Goal: Task Accomplishment & Management: Complete application form

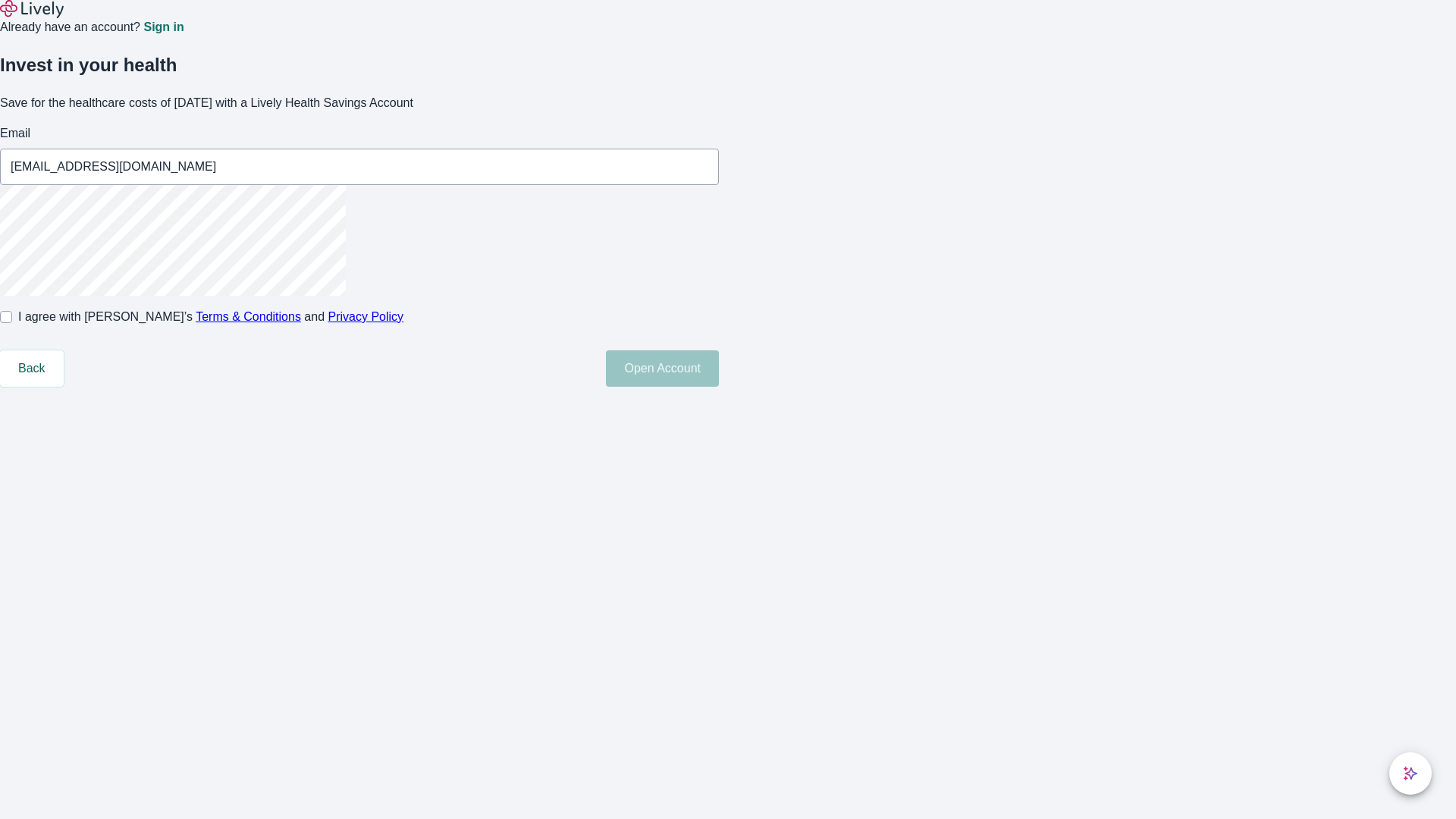
click at [12, 323] on input "I agree with Lively’s Terms & Conditions and Privacy Policy" at bounding box center [6, 317] width 12 height 12
checkbox input "true"
click at [720, 386] on button "Open Account" at bounding box center [662, 369] width 113 height 37
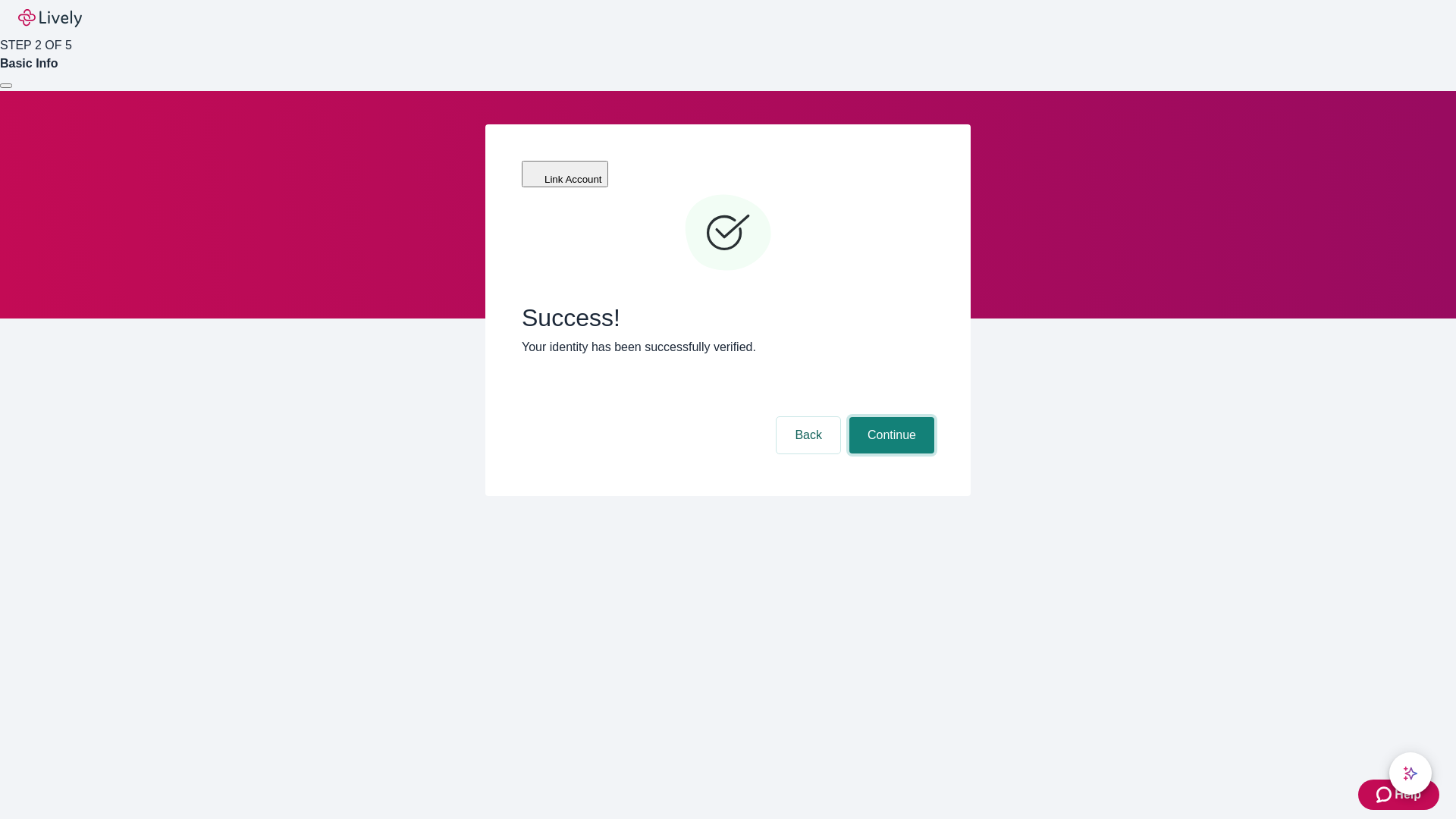
click at [890, 417] on button "Continue" at bounding box center [892, 435] width 85 height 37
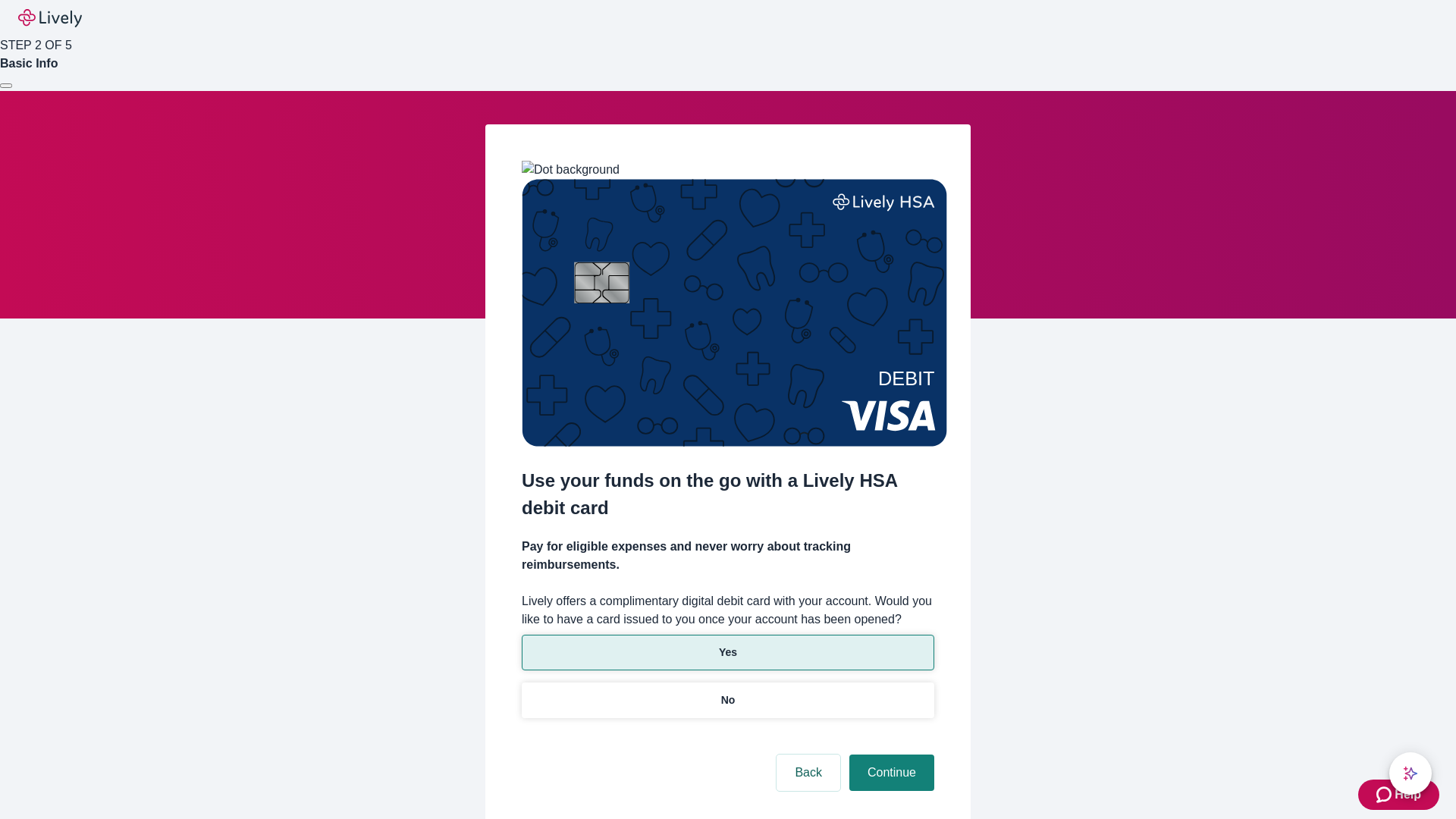
click at [727, 644] on p "Yes" at bounding box center [728, 652] width 18 height 16
click at [890, 754] on button "Continue" at bounding box center [892, 772] width 85 height 37
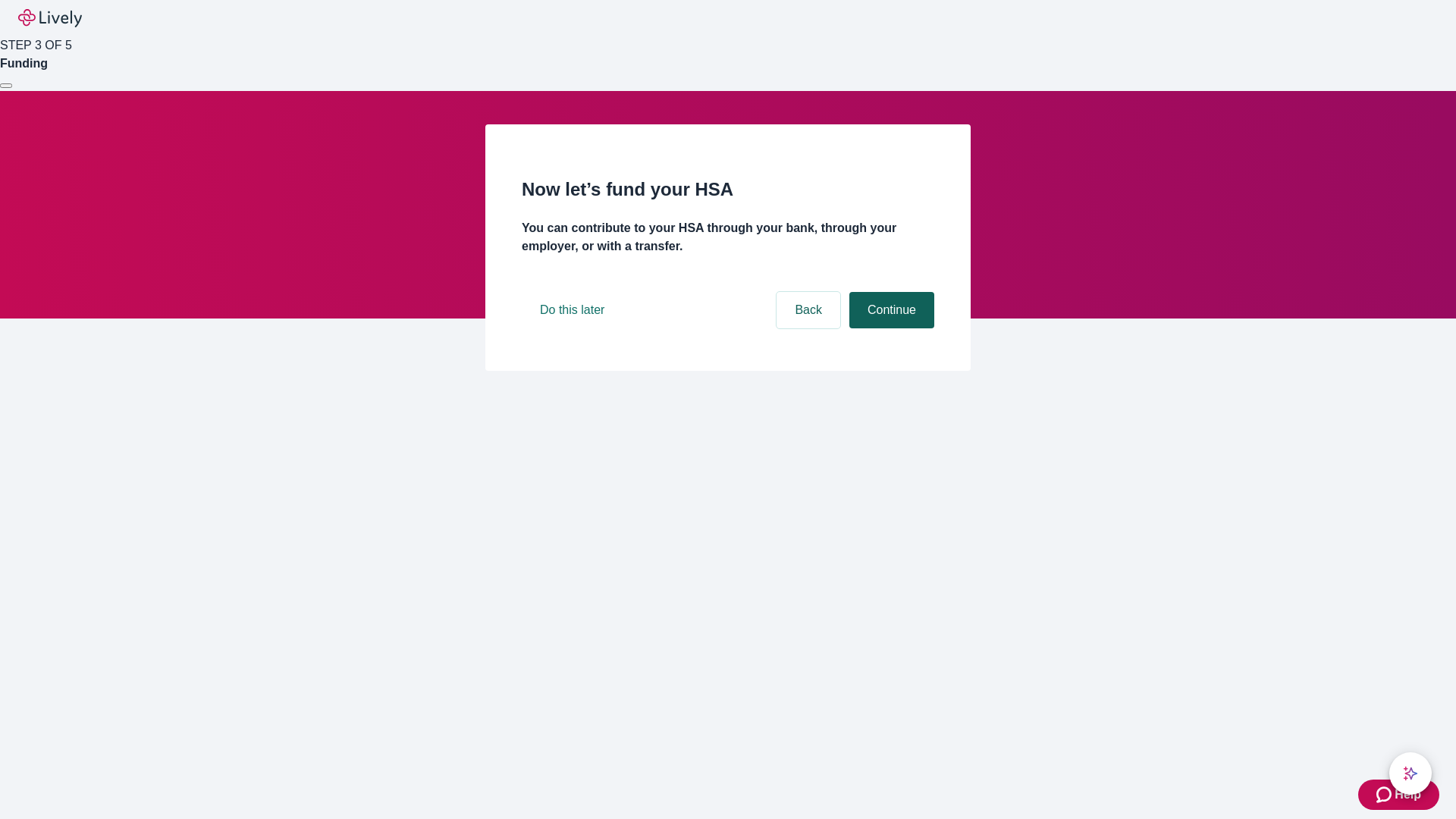
click at [890, 328] on button "Continue" at bounding box center [892, 309] width 85 height 37
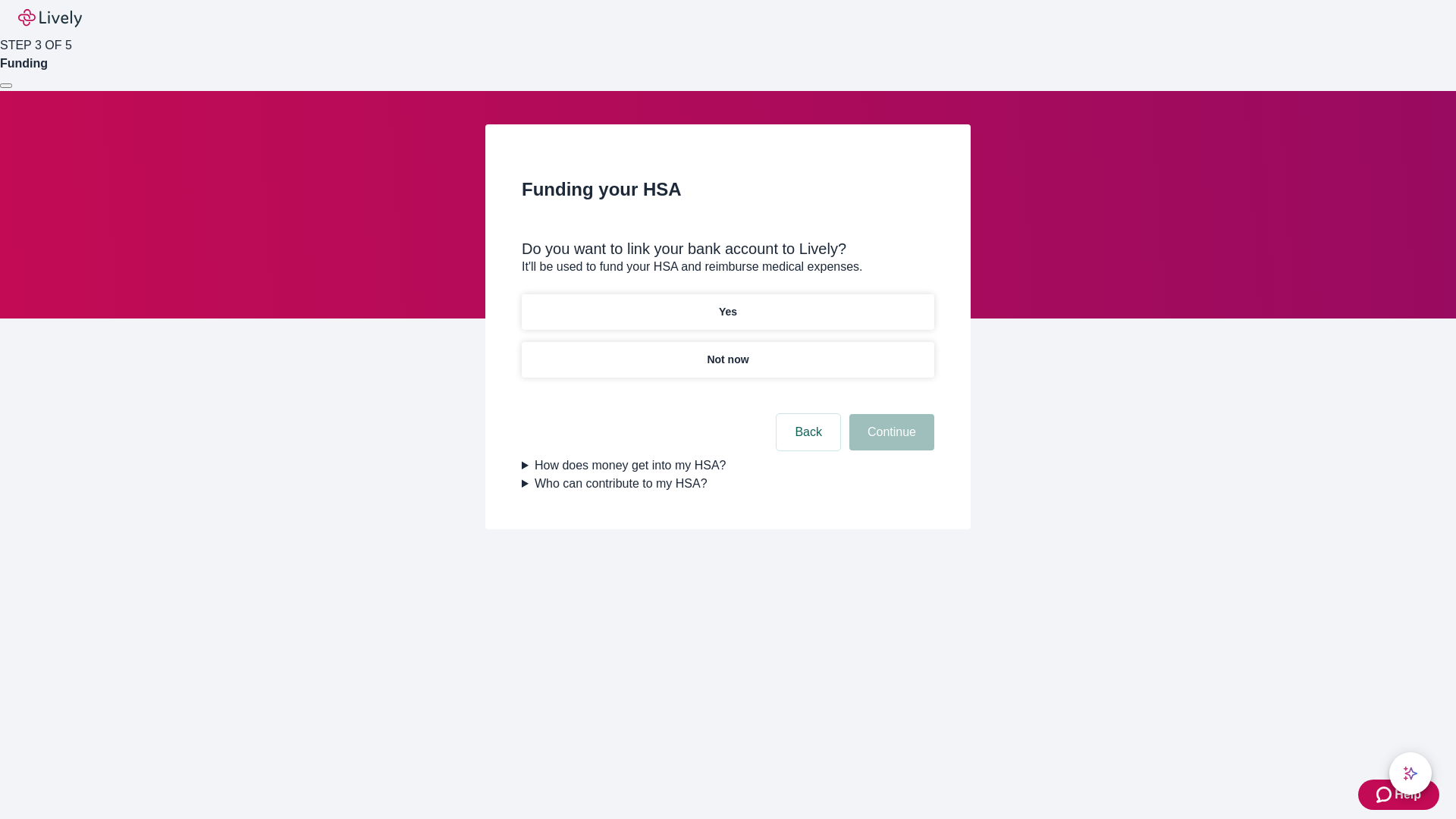
click at [727, 304] on p "Yes" at bounding box center [728, 311] width 18 height 16
click at [890, 414] on button "Continue" at bounding box center [892, 432] width 85 height 37
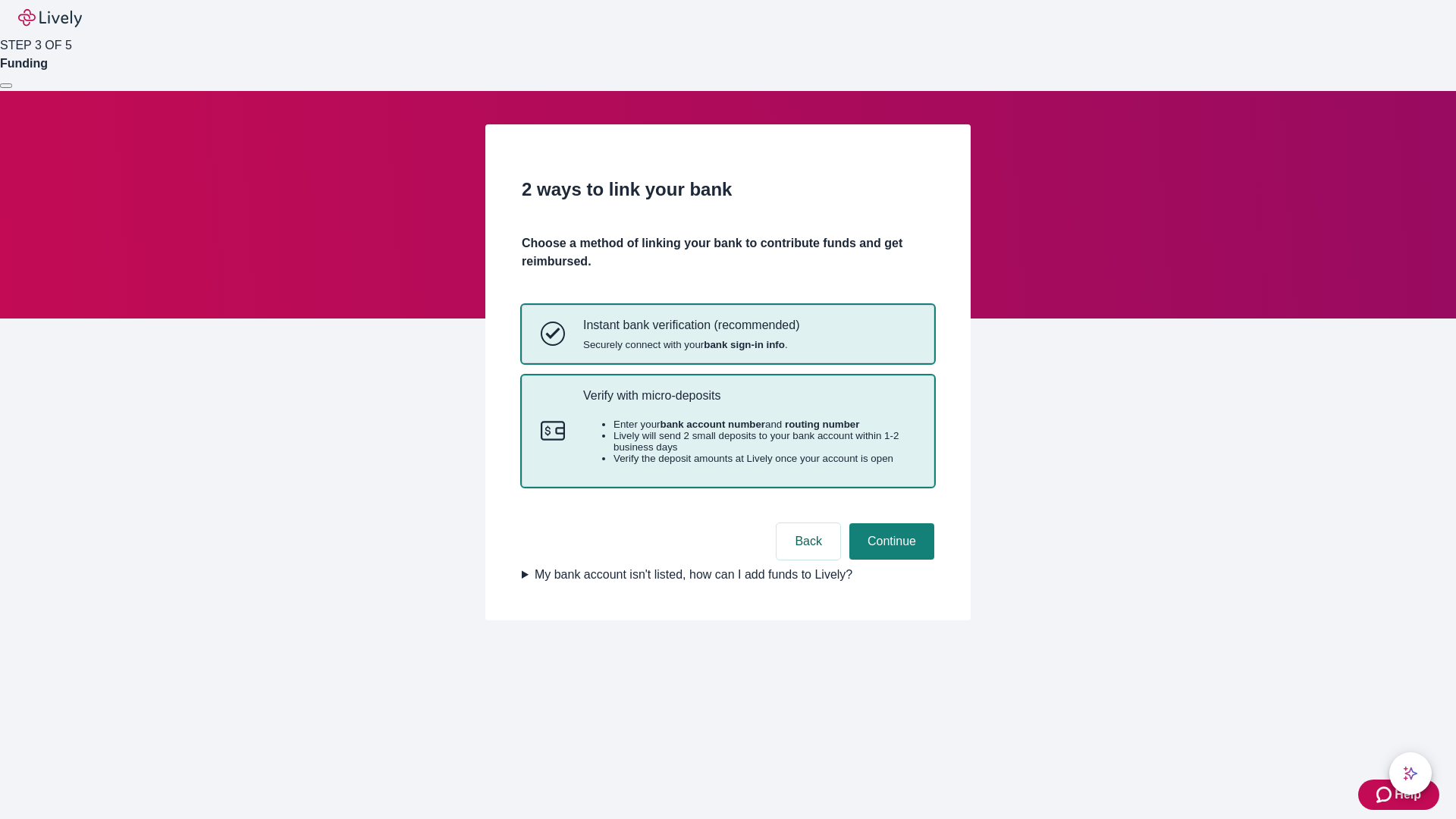
click at [749, 402] on p "Verify with micro-deposits" at bounding box center [749, 395] width 332 height 14
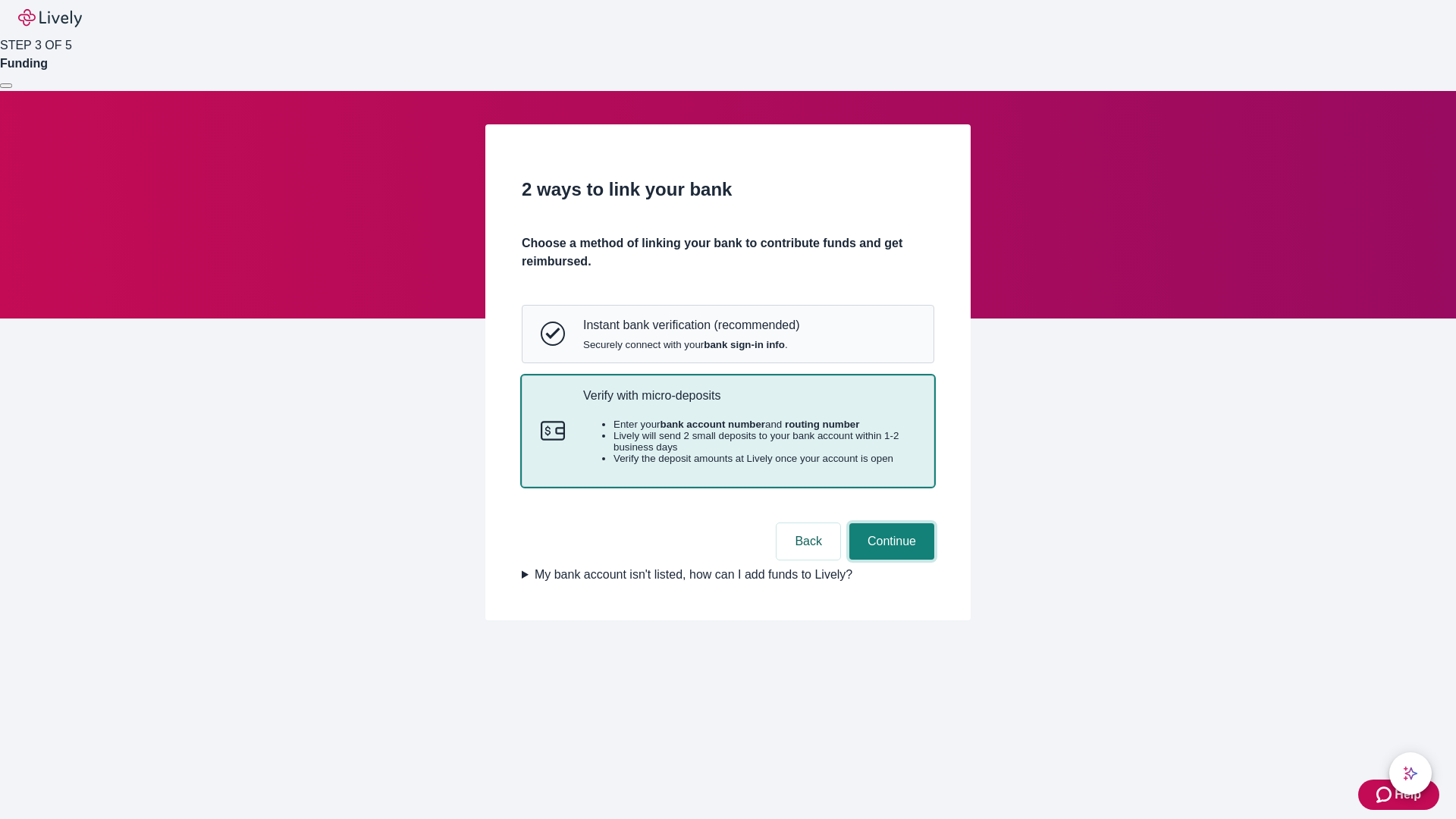
click at [890, 559] on button "Continue" at bounding box center [892, 541] width 85 height 37
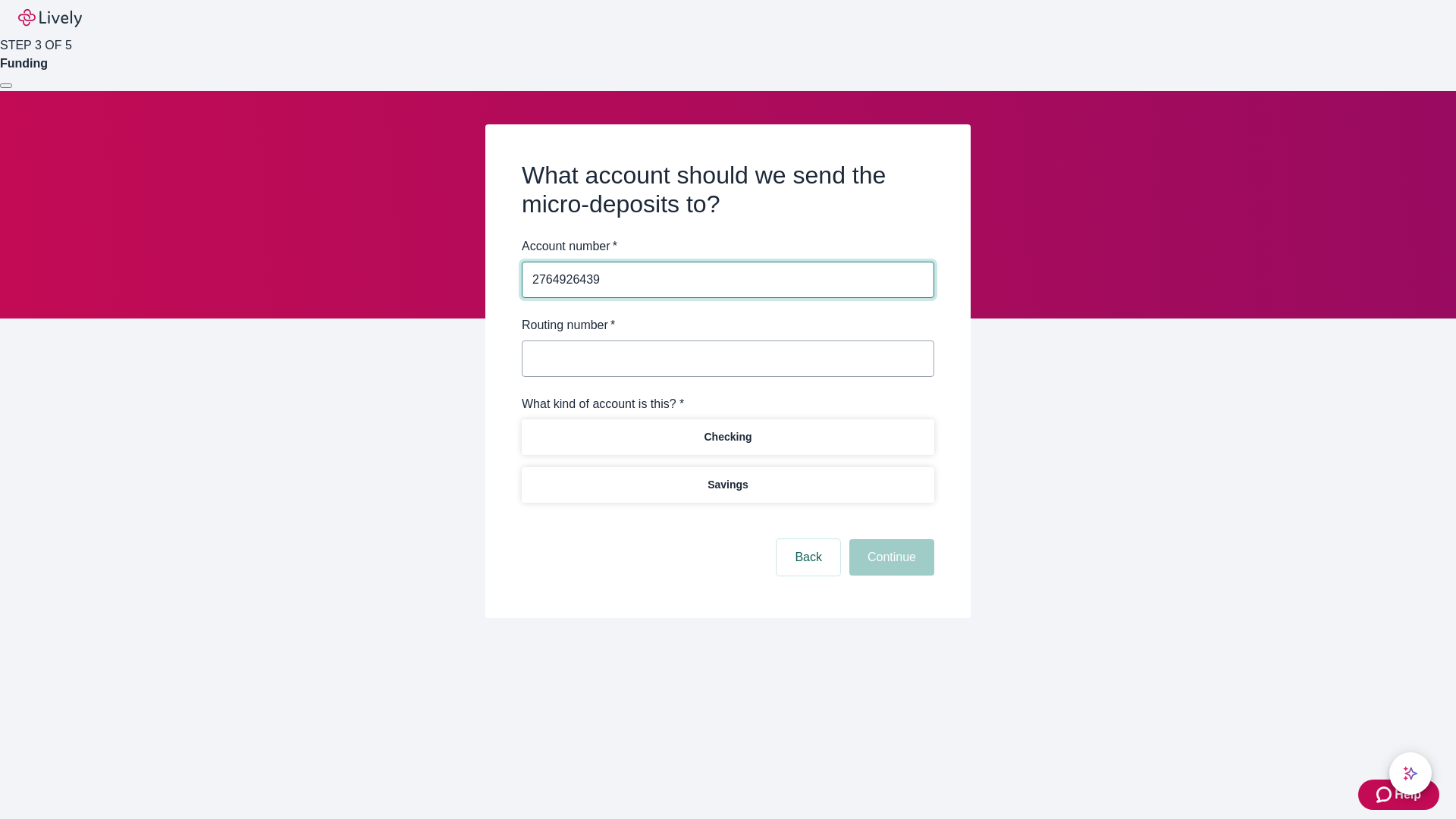
type input "2764926439"
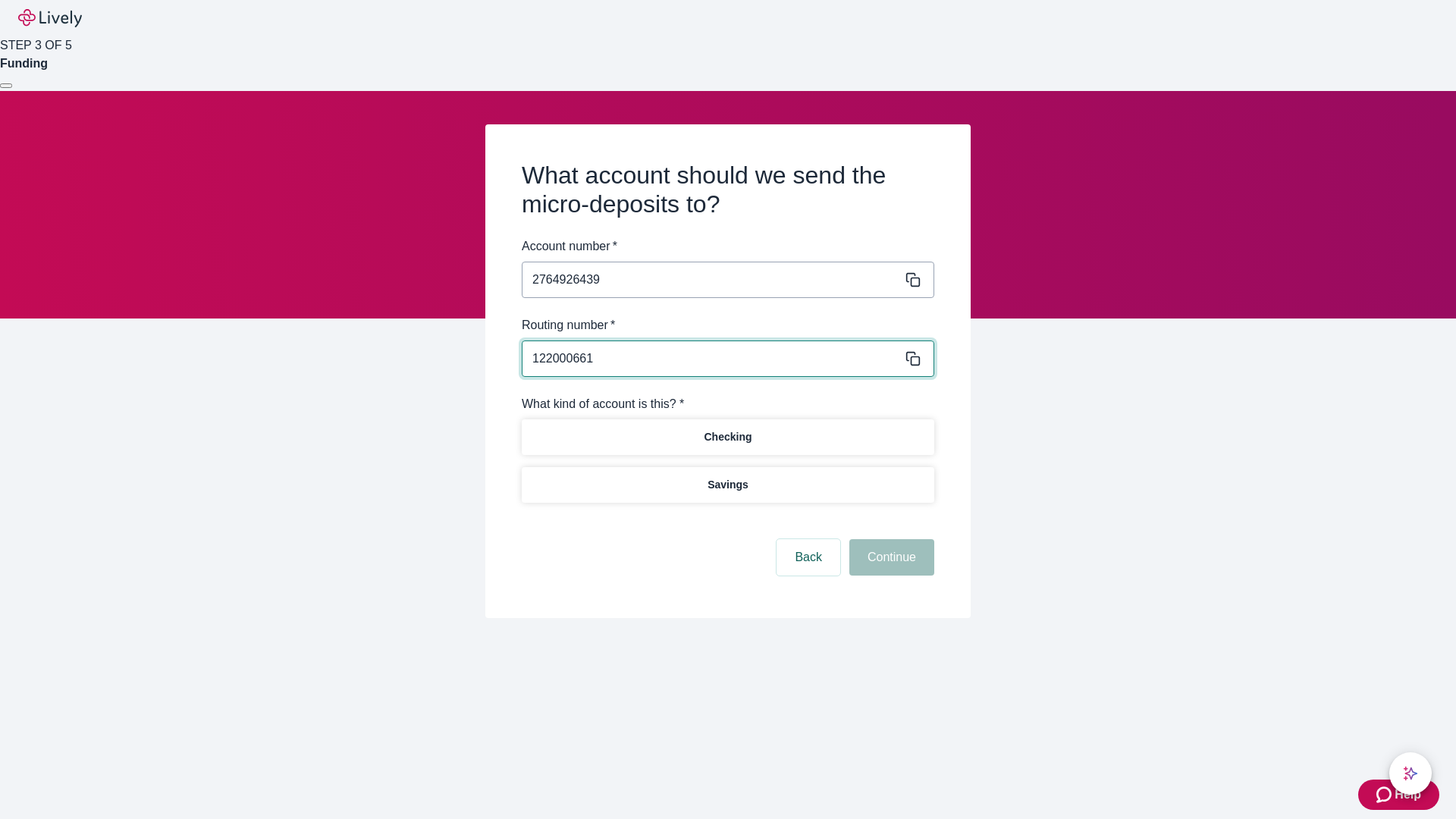
type input "122000661"
click at [727, 436] on p "Checking" at bounding box center [727, 436] width 48 height 16
click at [890, 559] on button "Continue" at bounding box center [892, 557] width 85 height 37
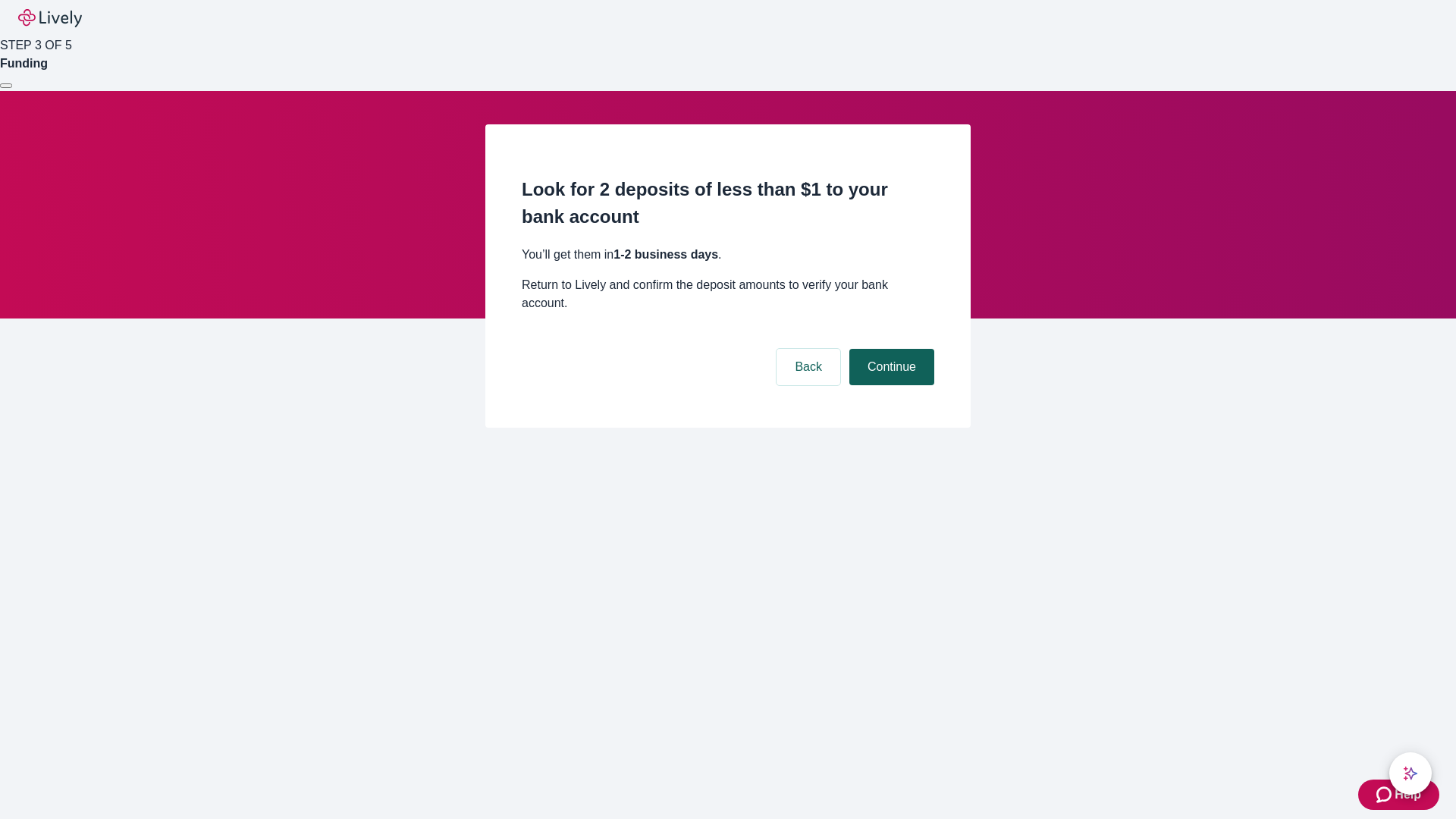
click at [890, 349] on button "Continue" at bounding box center [892, 367] width 85 height 37
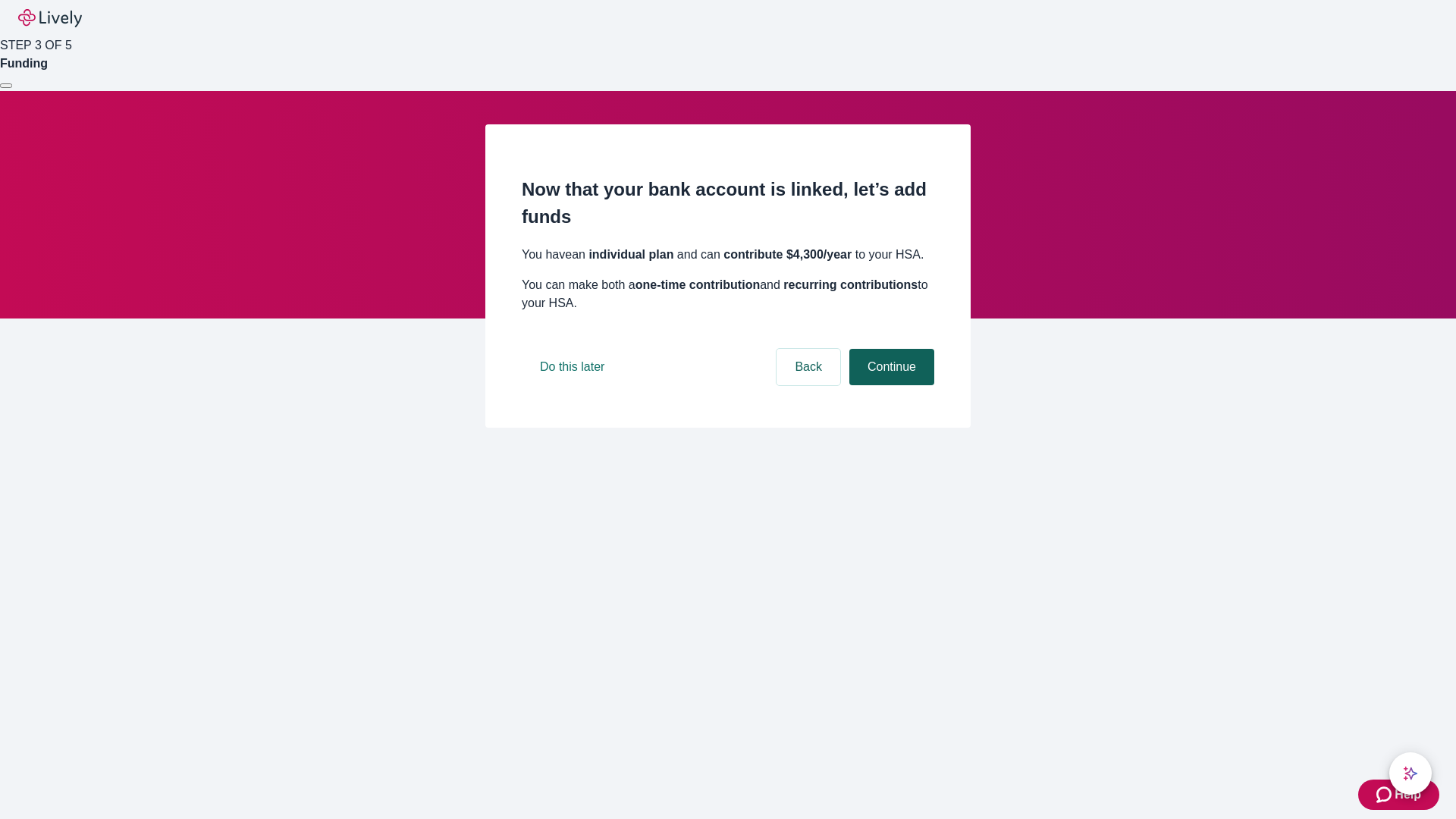
click at [890, 386] on button "Continue" at bounding box center [892, 367] width 85 height 37
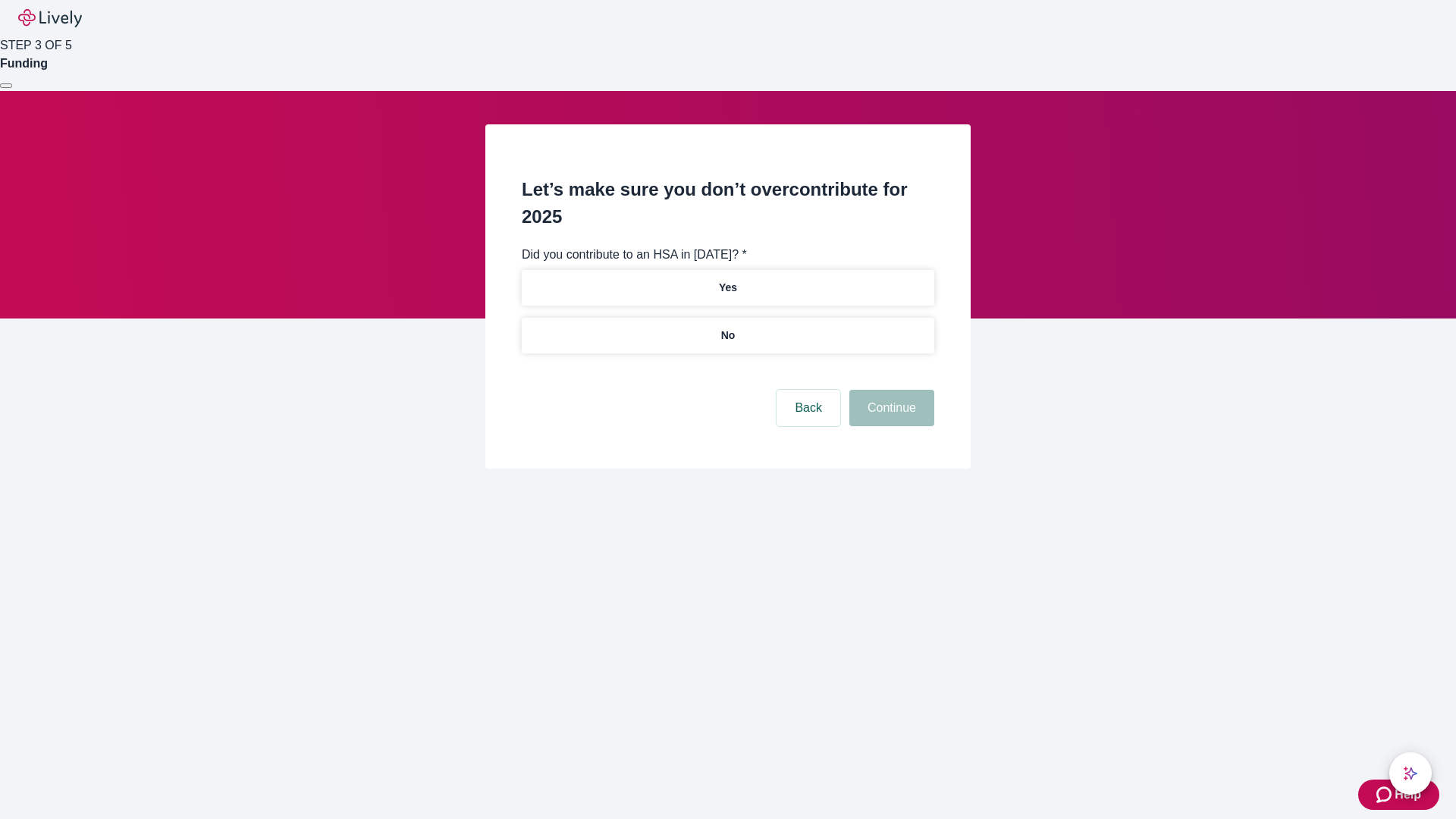
click at [727, 327] on p "No" at bounding box center [728, 335] width 14 height 16
click at [890, 390] on button "Continue" at bounding box center [892, 408] width 85 height 37
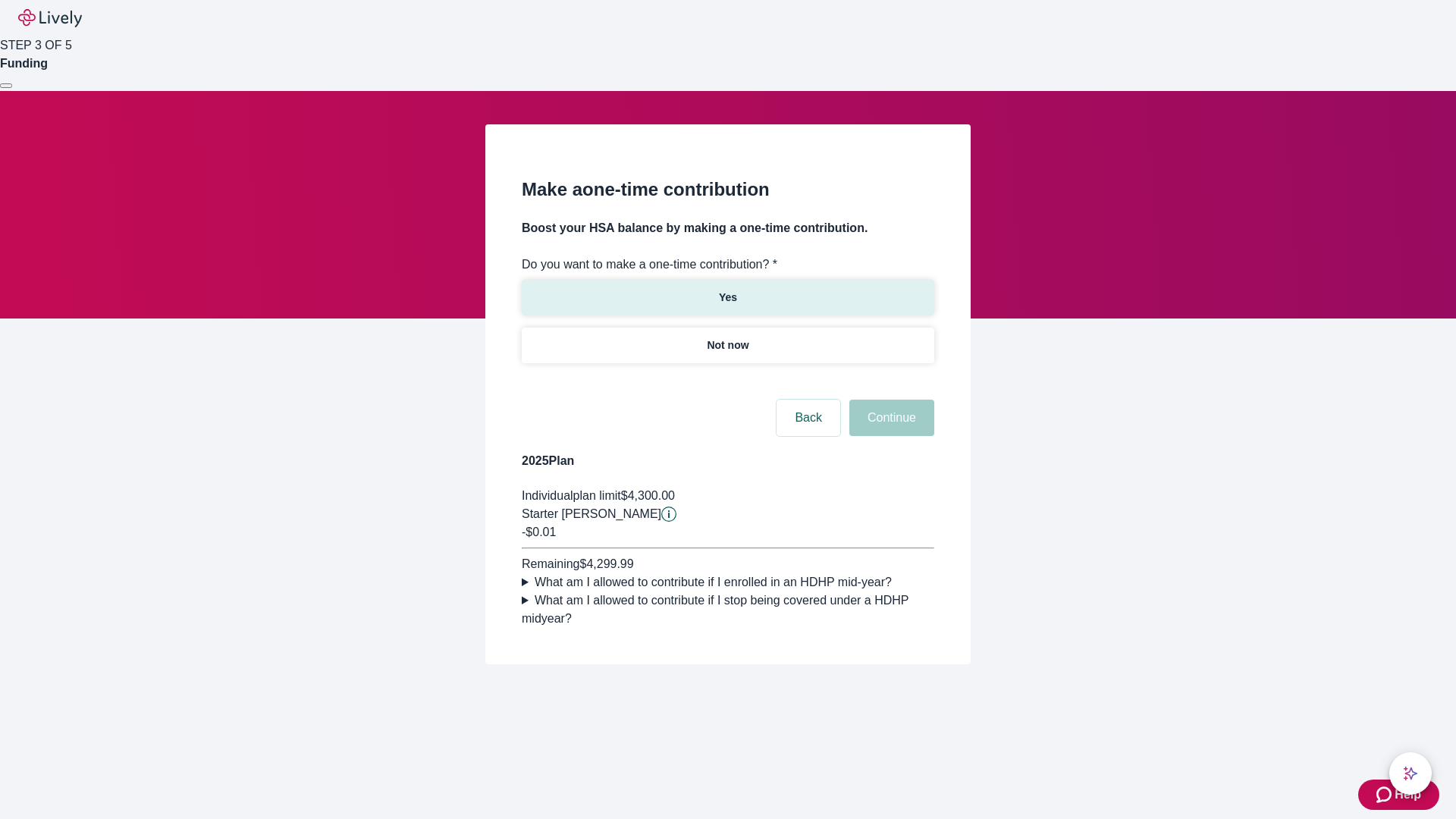
click at [727, 290] on p "Yes" at bounding box center [728, 297] width 18 height 16
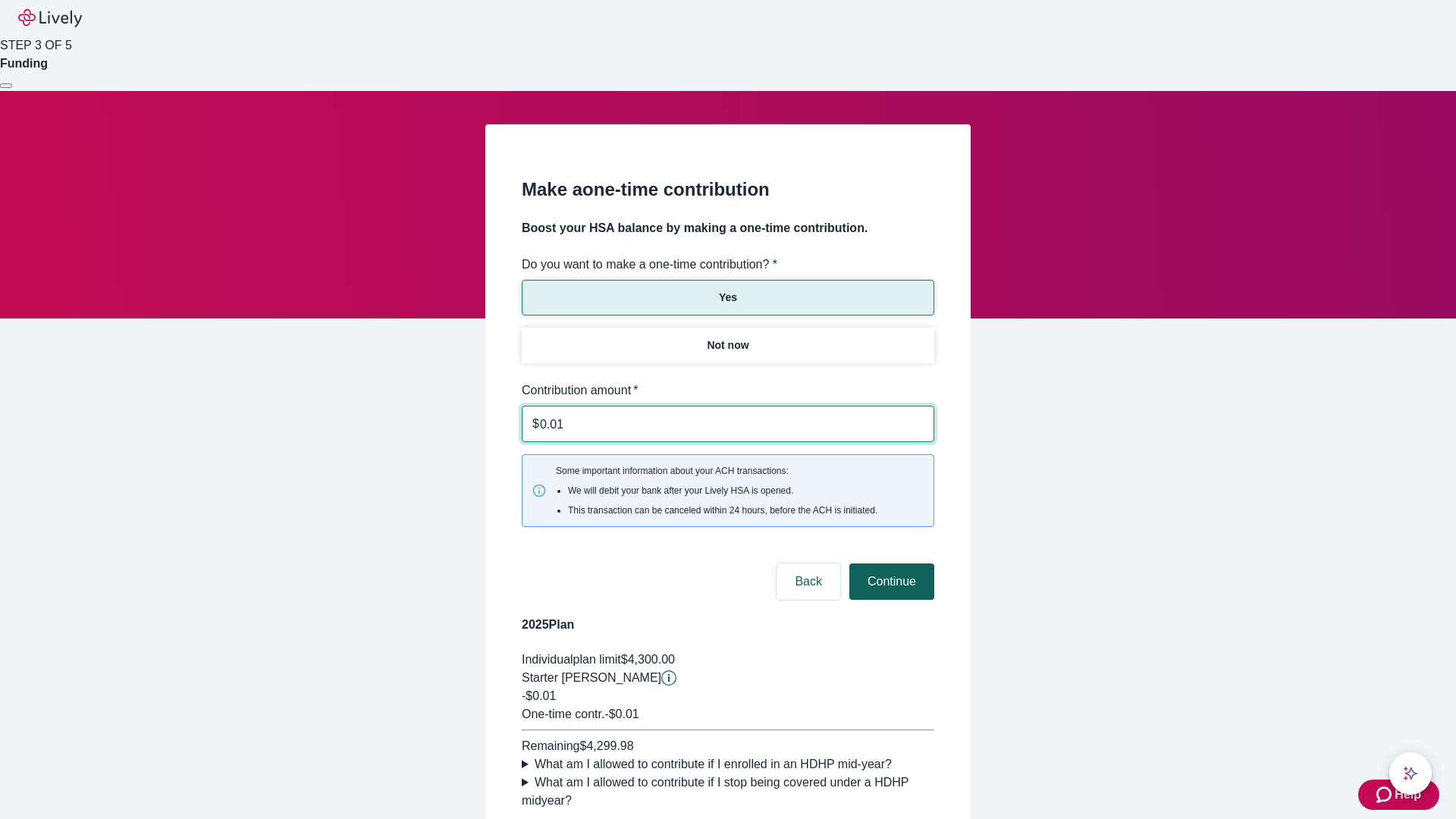
type input "0.01"
click at [890, 563] on button "Continue" at bounding box center [892, 581] width 85 height 37
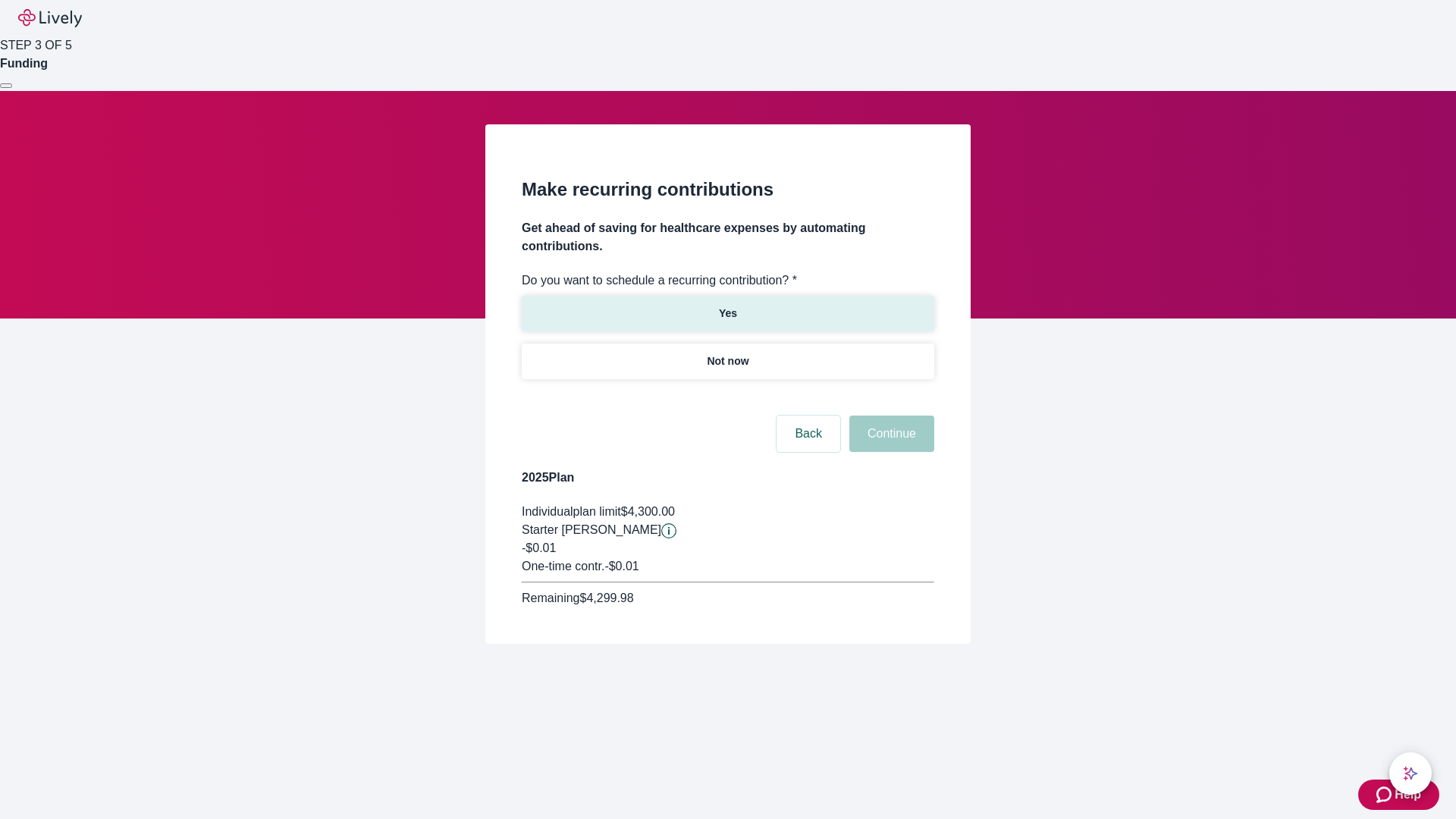
click at [727, 306] on p "Yes" at bounding box center [728, 313] width 18 height 16
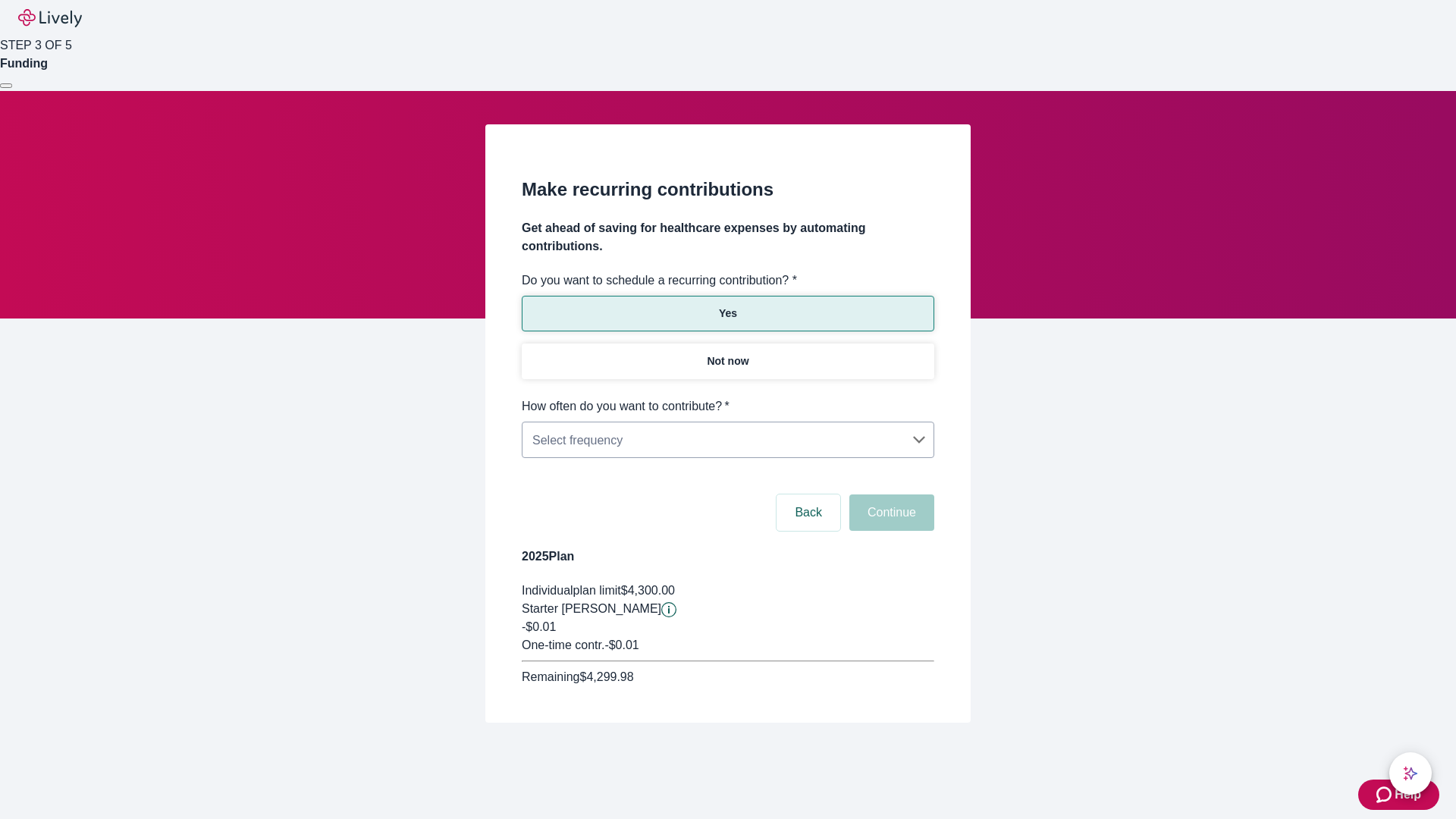
click at [727, 398] on body "Help STEP 3 OF 5 Funding Make recurring contributions Get ahead of saving for h…" at bounding box center [728, 398] width 1456 height 795
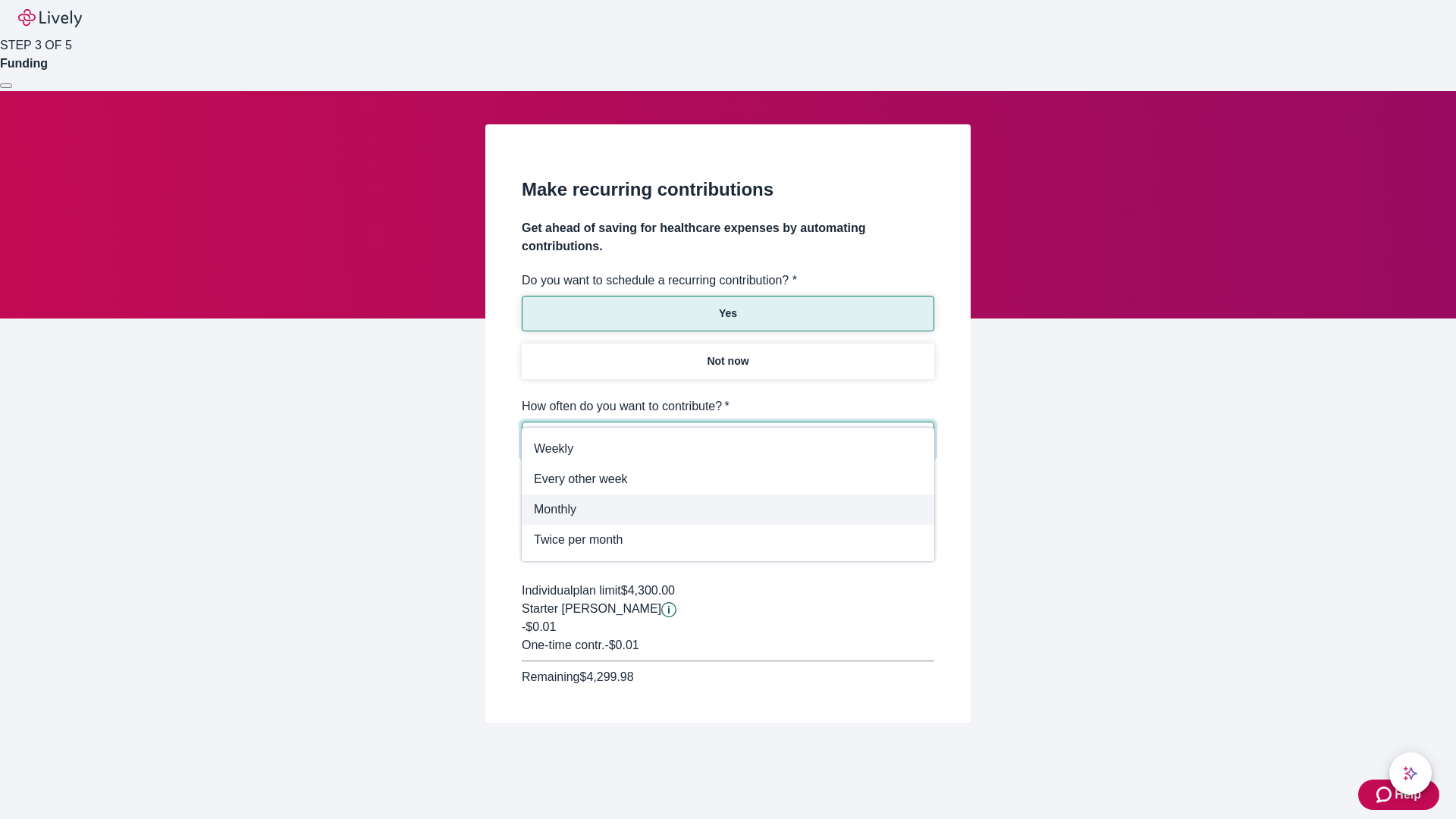
click at [728, 510] on span "Monthly" at bounding box center [728, 509] width 388 height 18
type input "Monthly"
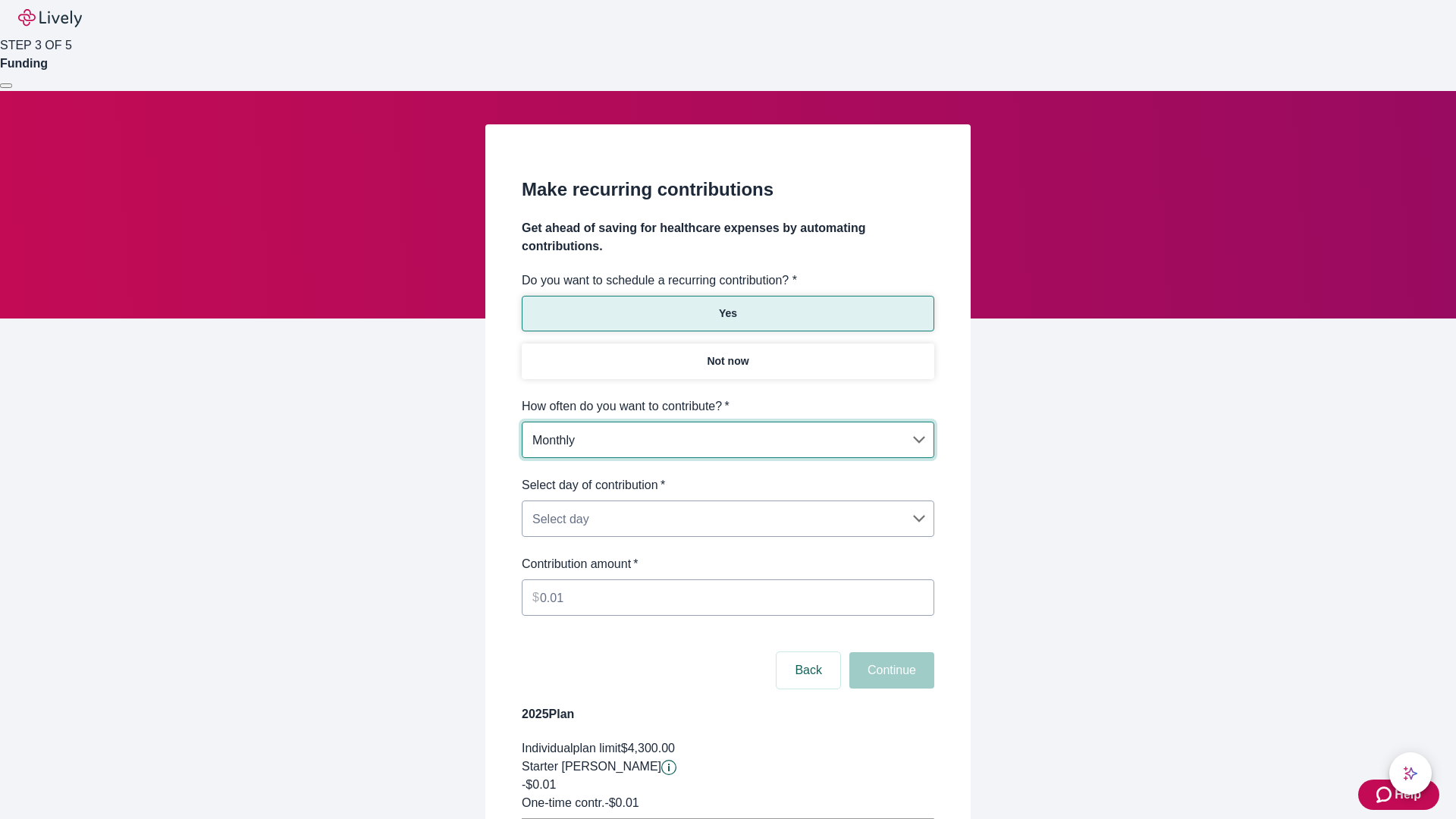
click at [727, 476] on body "Help STEP 3 OF 5 Funding Make recurring contributions Get ahead of saving for h…" at bounding box center [728, 477] width 1456 height 953
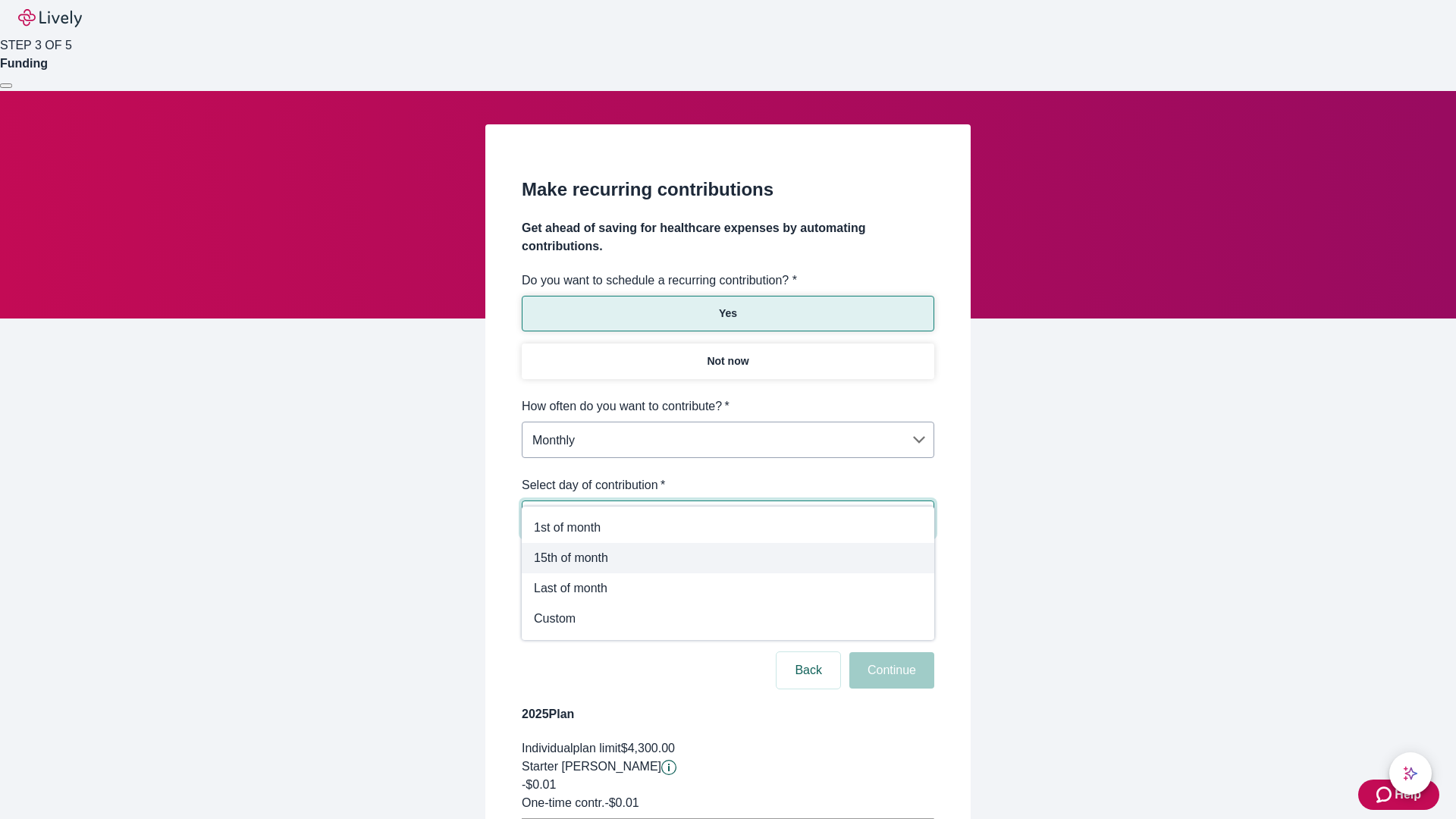
click at [728, 559] on span "15th of month" at bounding box center [728, 558] width 388 height 18
type input "Monthly15th"
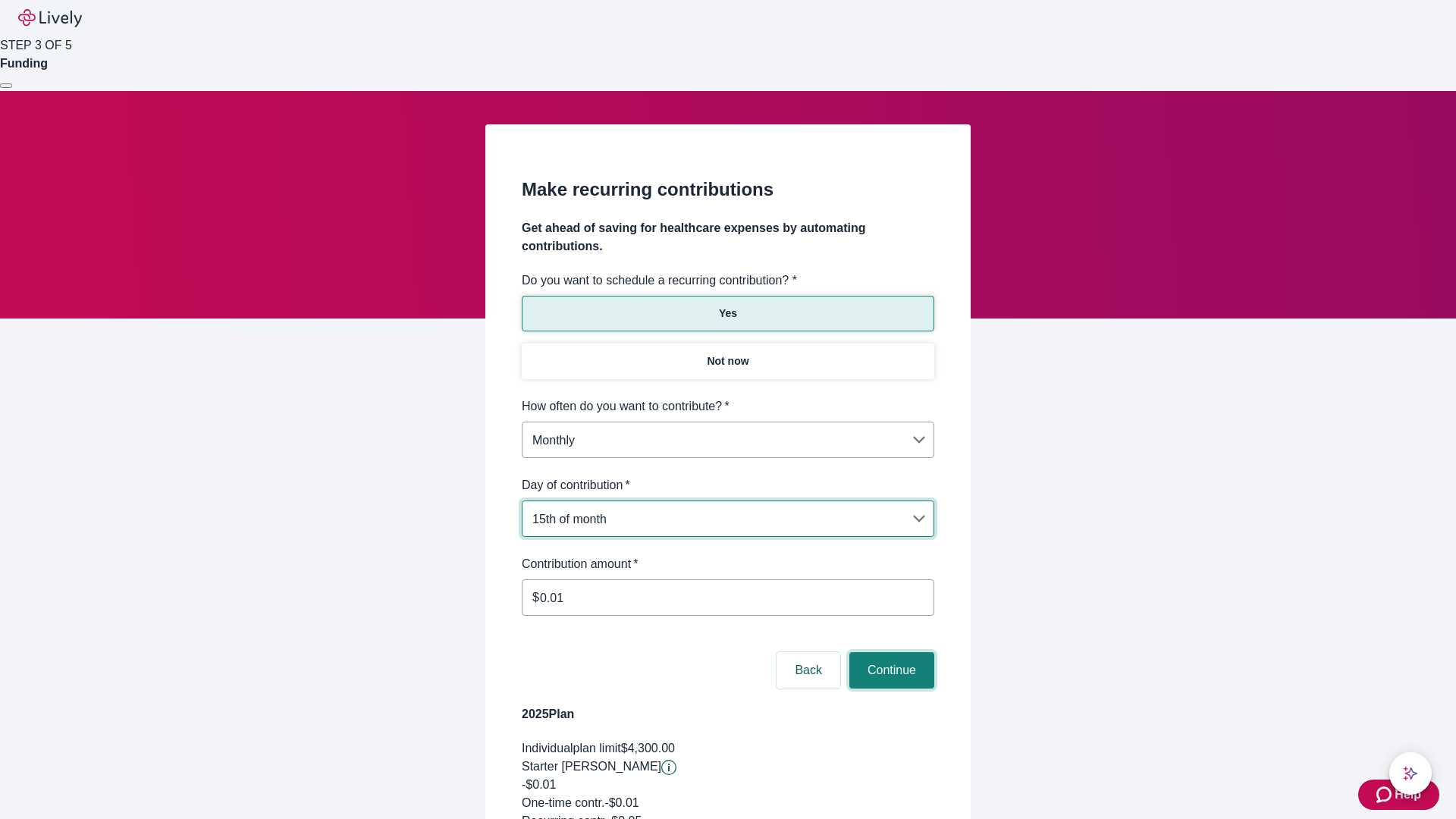
click at [890, 653] on button "Continue" at bounding box center [892, 670] width 85 height 37
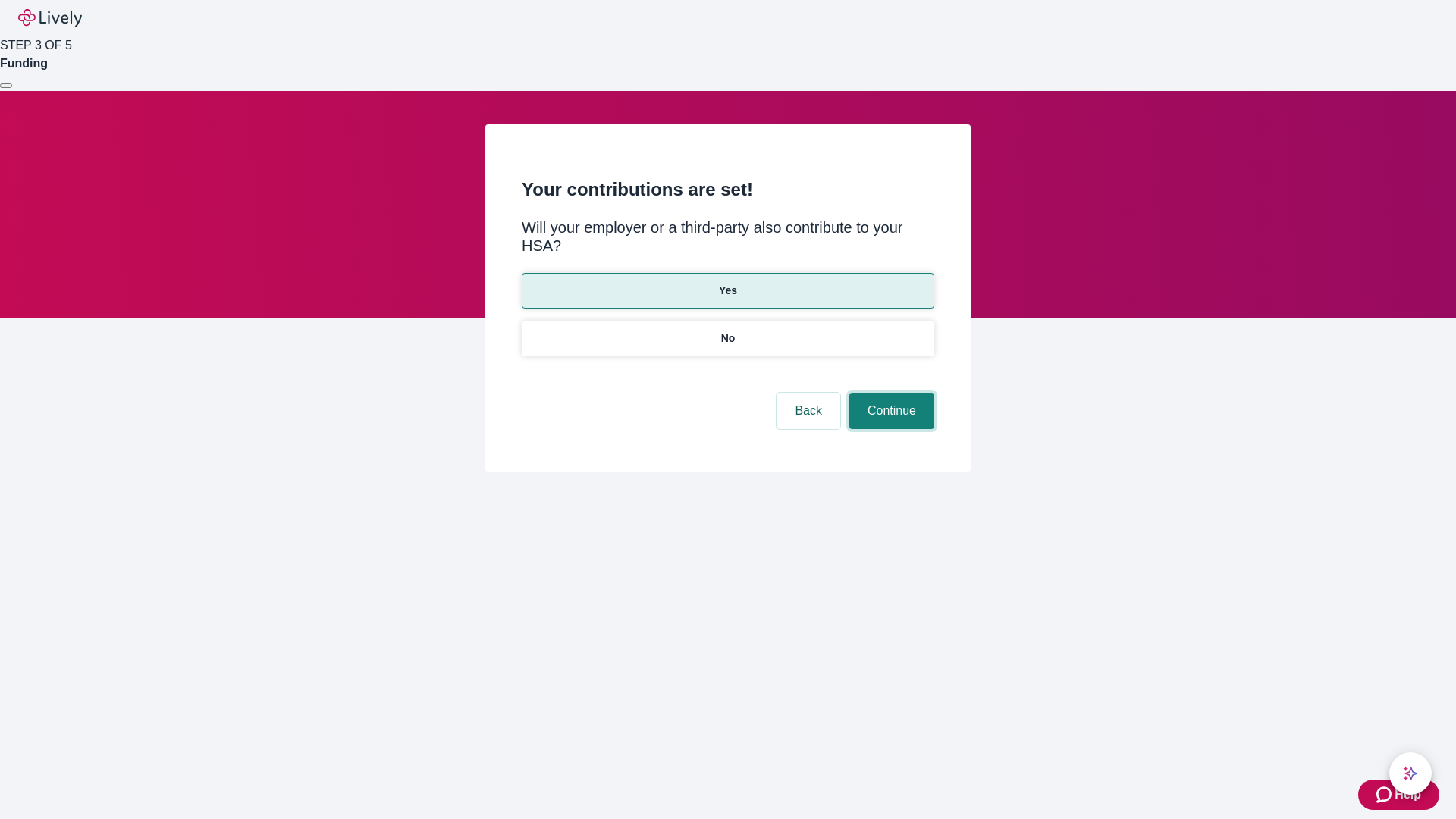
click at [890, 393] on button "Continue" at bounding box center [892, 411] width 85 height 37
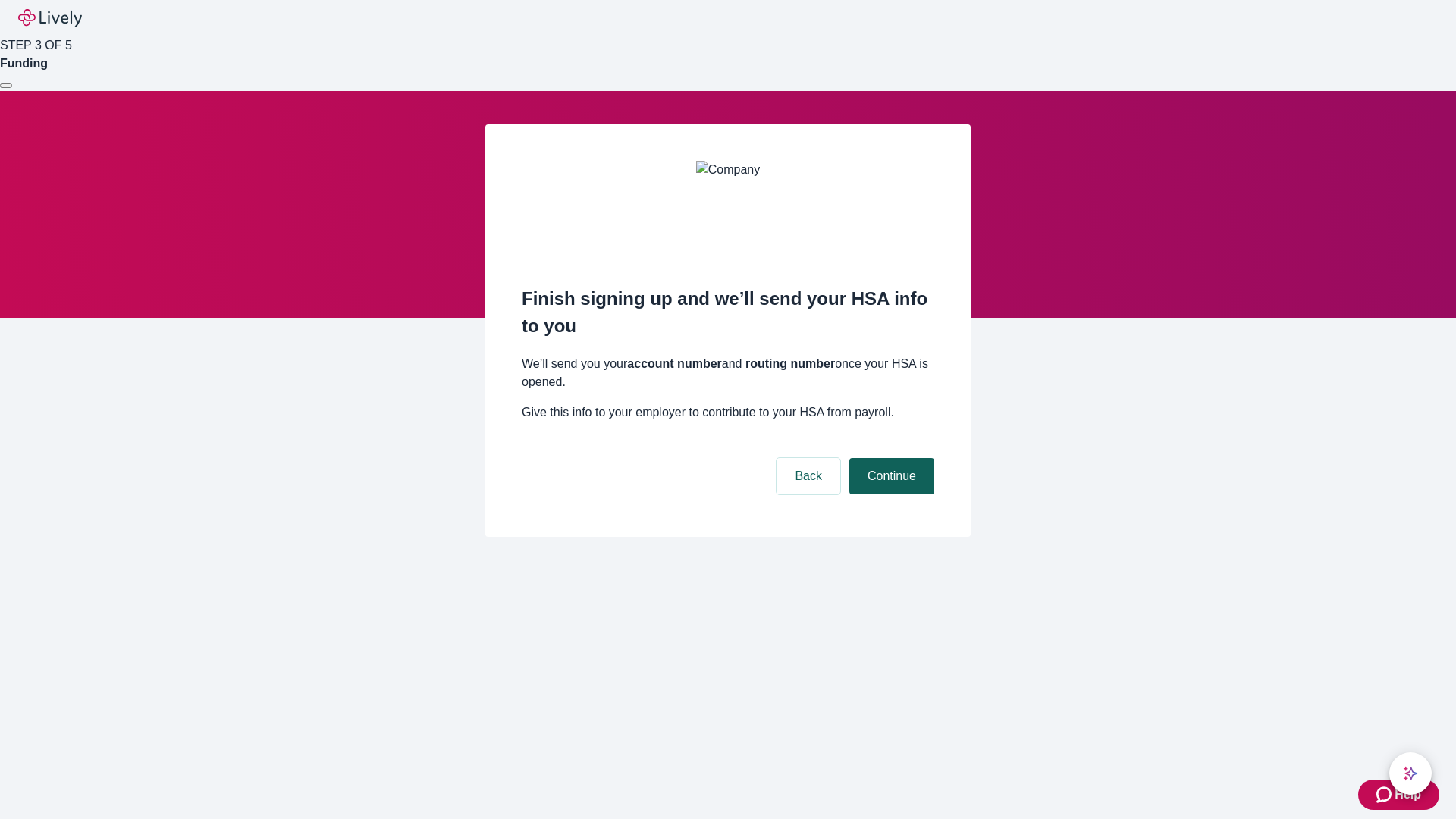
click at [890, 458] on button "Continue" at bounding box center [892, 476] width 85 height 37
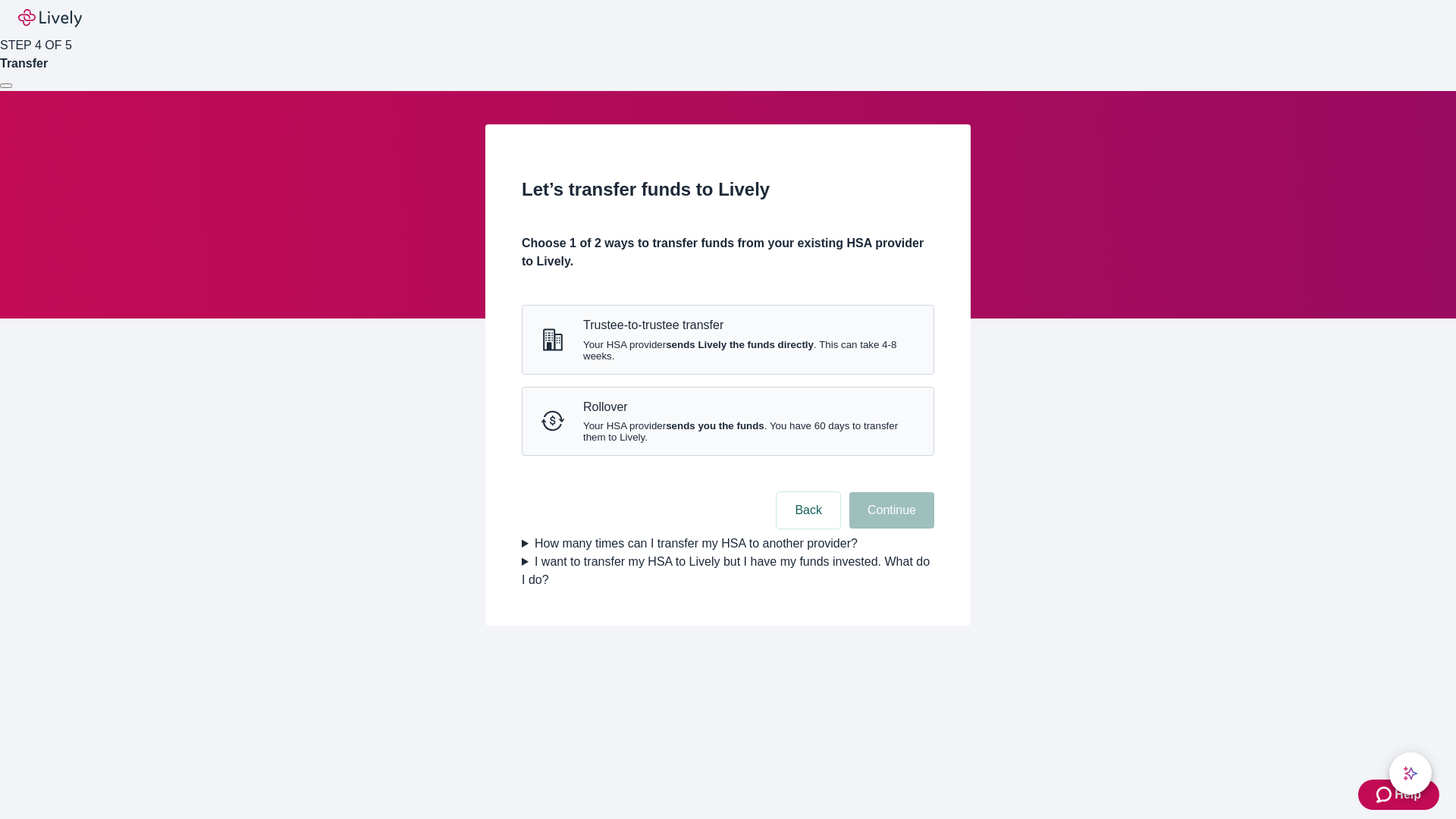
click at [727, 351] on strong "sends Lively the funds directly" at bounding box center [739, 344] width 148 height 11
click at [890, 528] on button "Continue" at bounding box center [892, 510] width 85 height 37
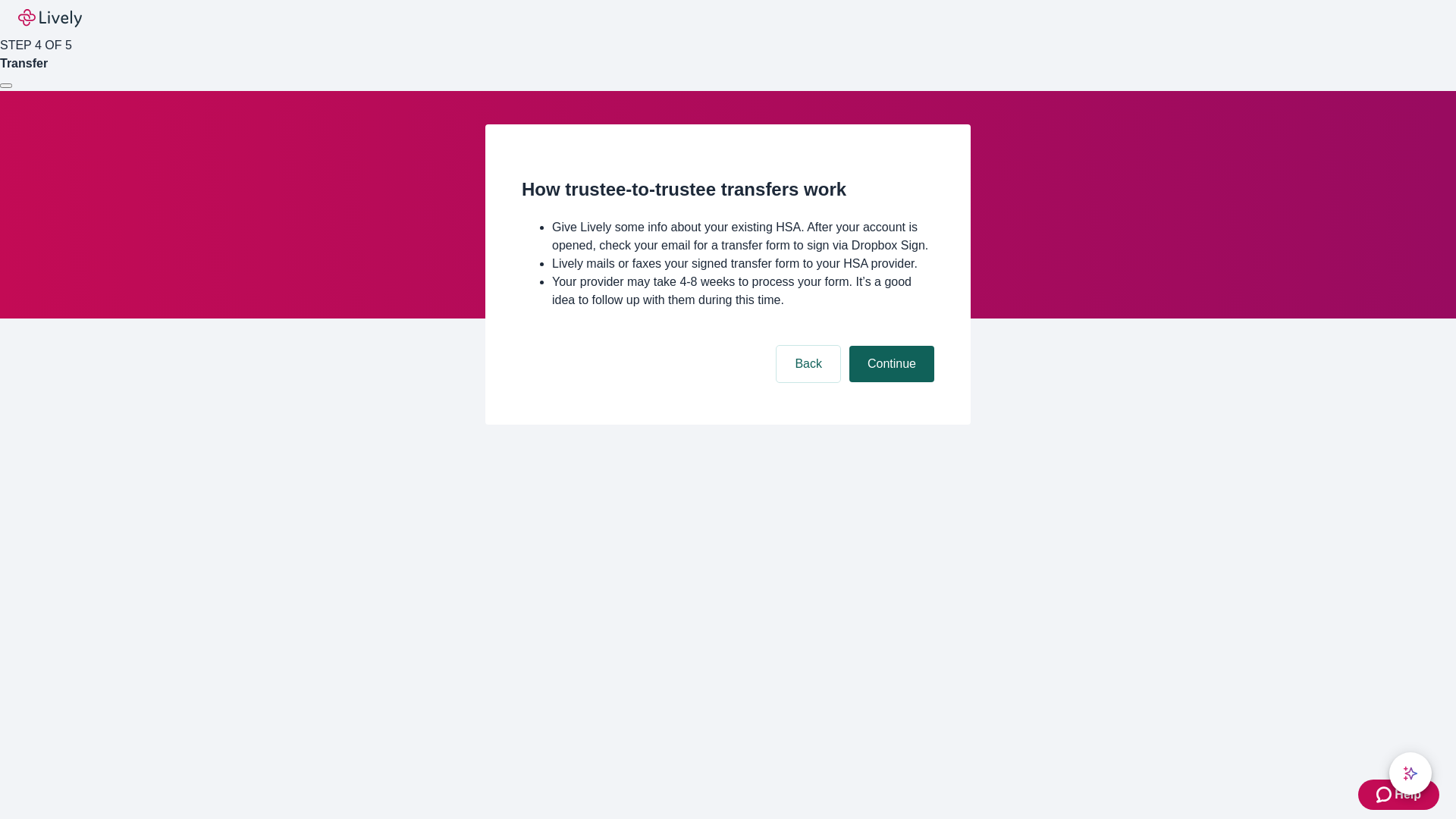
click at [890, 382] on button "Continue" at bounding box center [892, 364] width 85 height 37
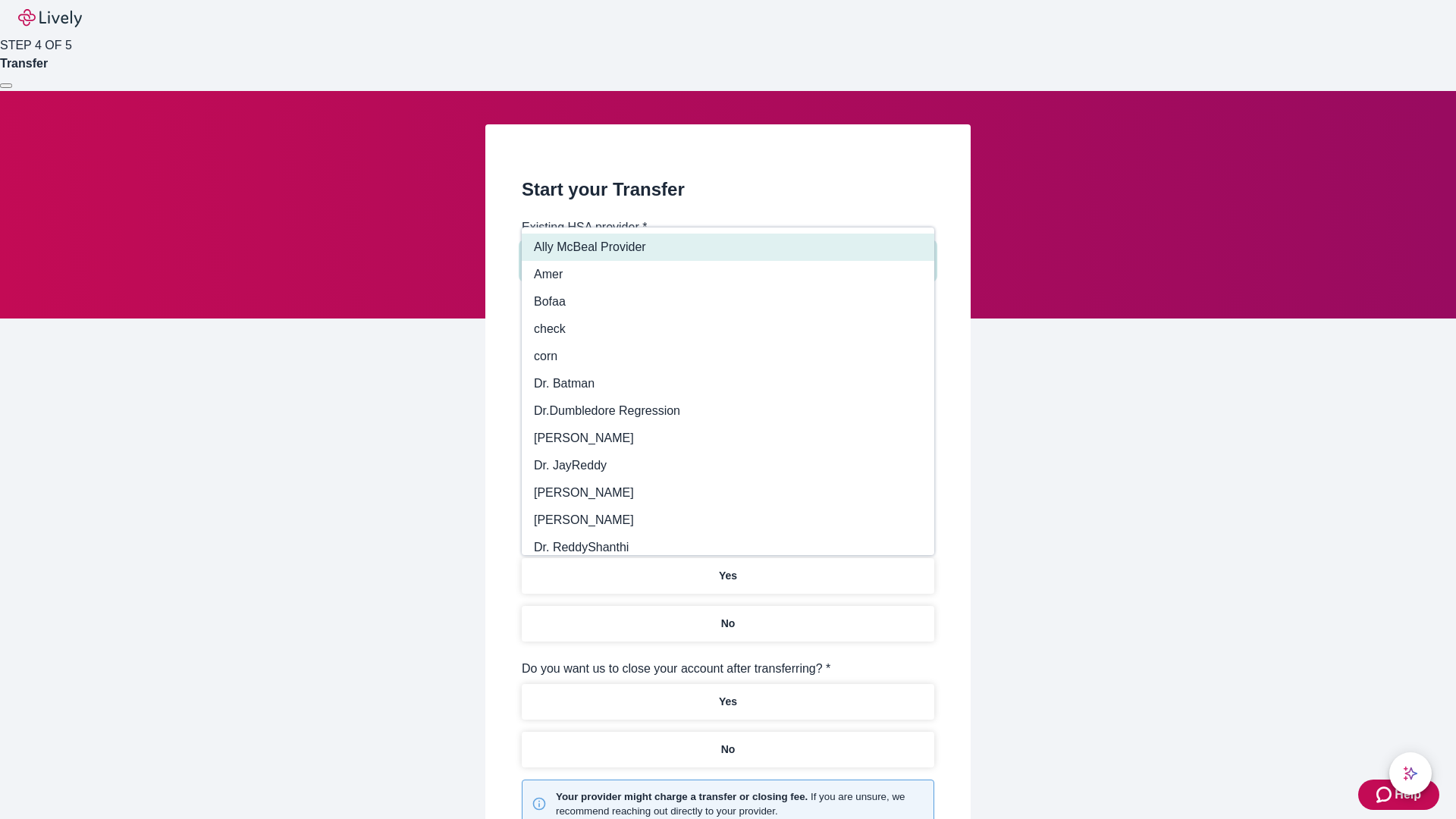
type input "Other"
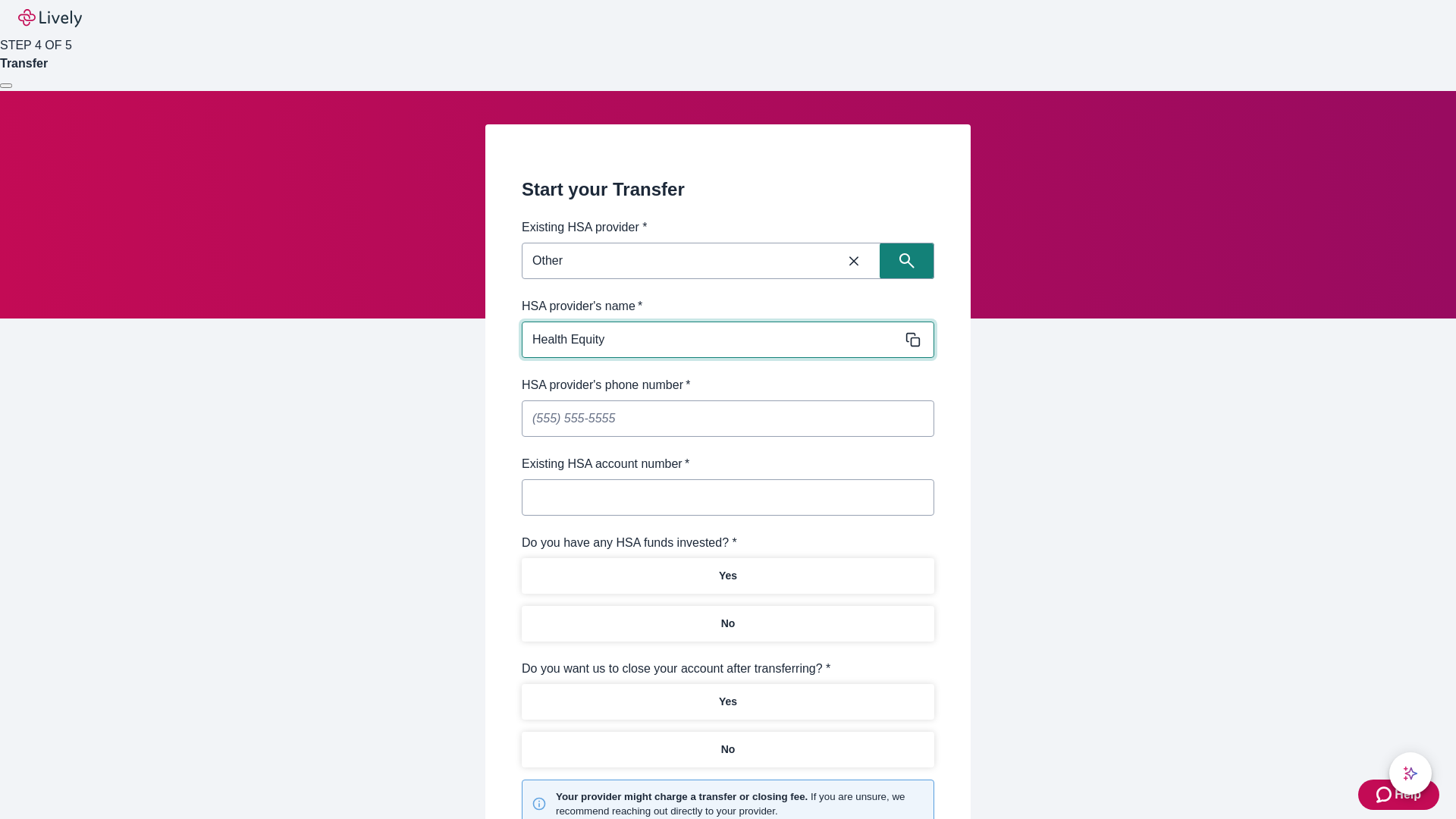
type input "Health Equity"
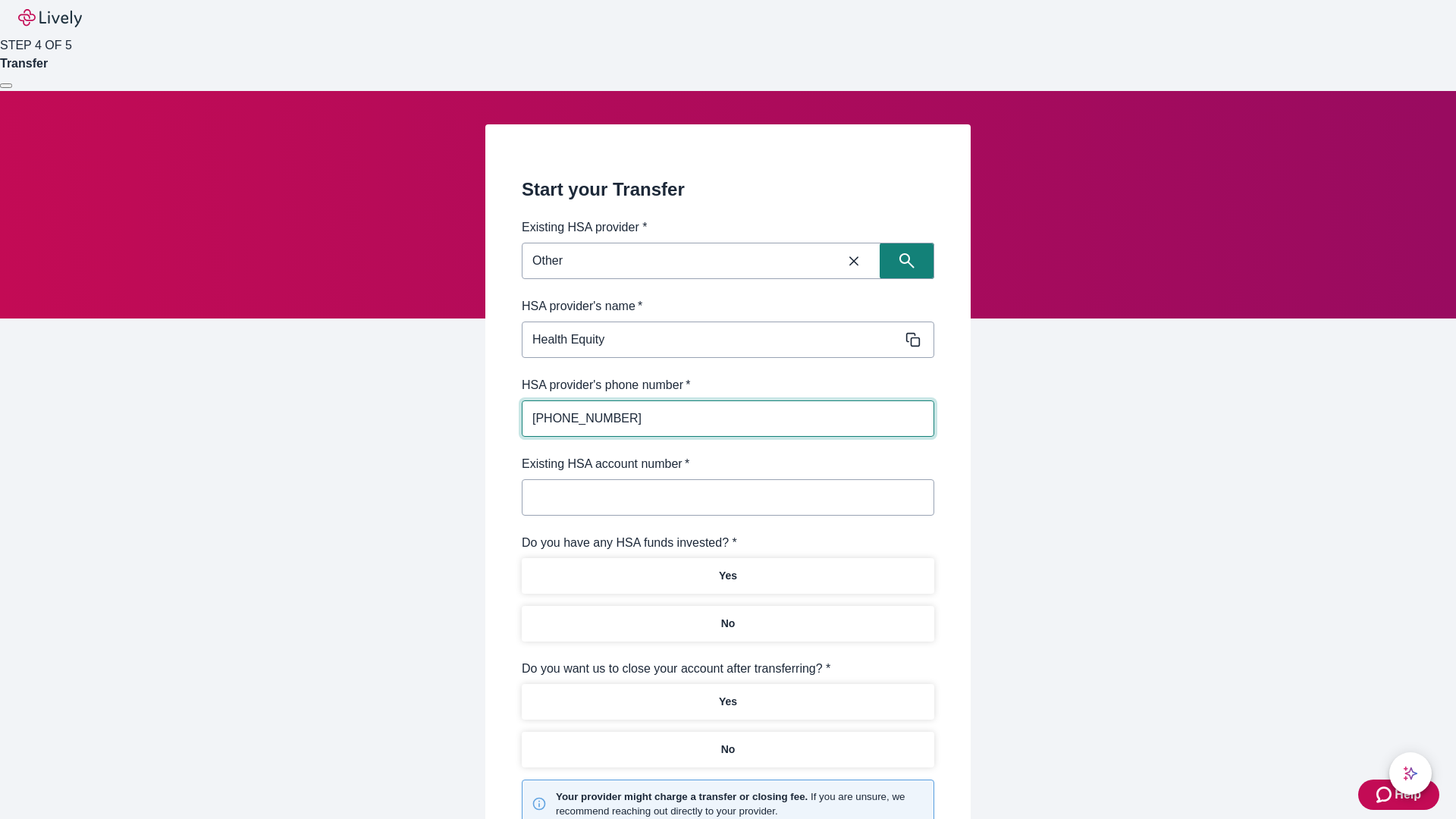
type input "[PHONE_NUMBER]"
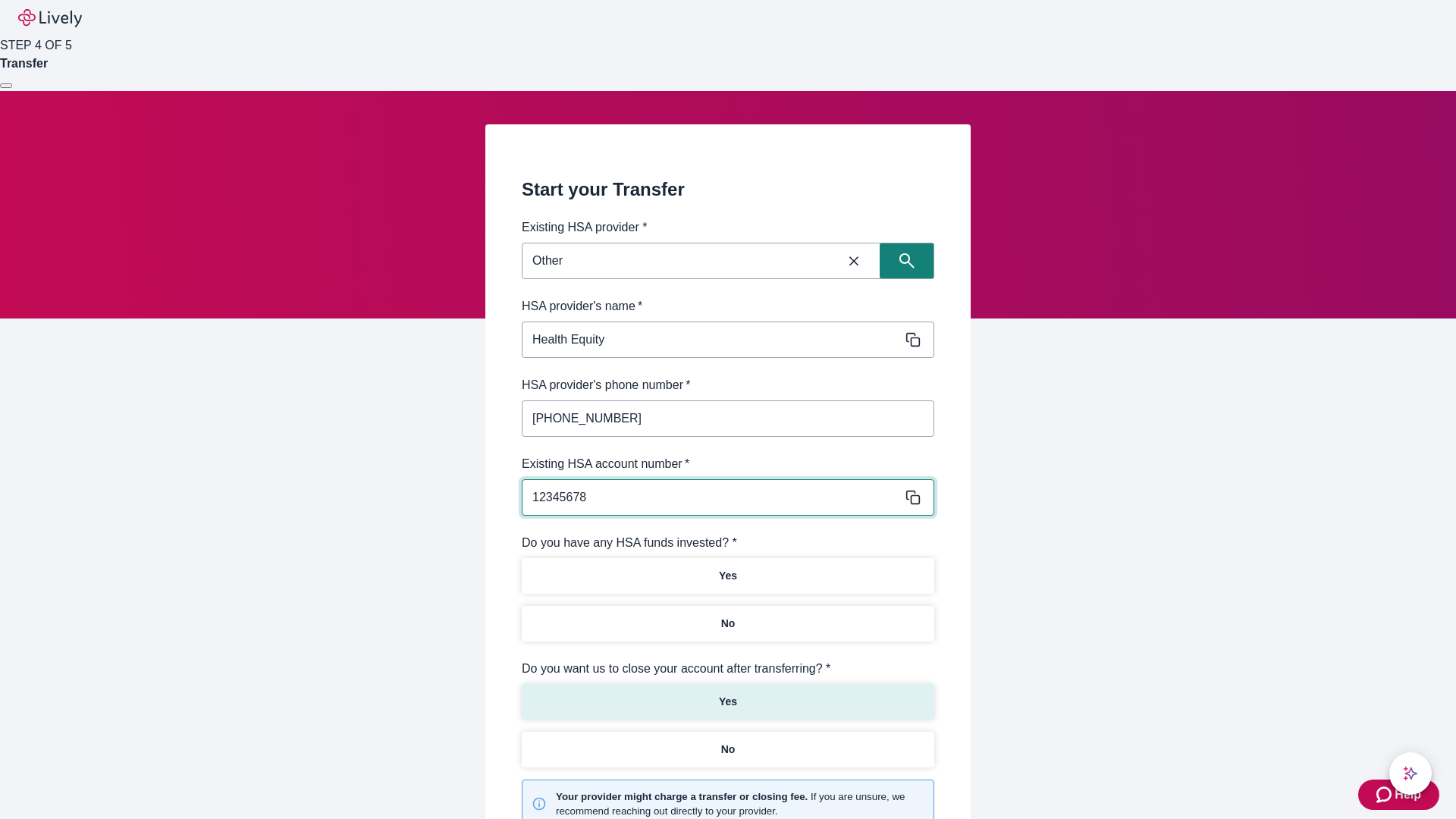
type input "12345678"
click at [727, 616] on p "No" at bounding box center [728, 623] width 14 height 16
click at [727, 694] on p "Yes" at bounding box center [728, 701] width 18 height 16
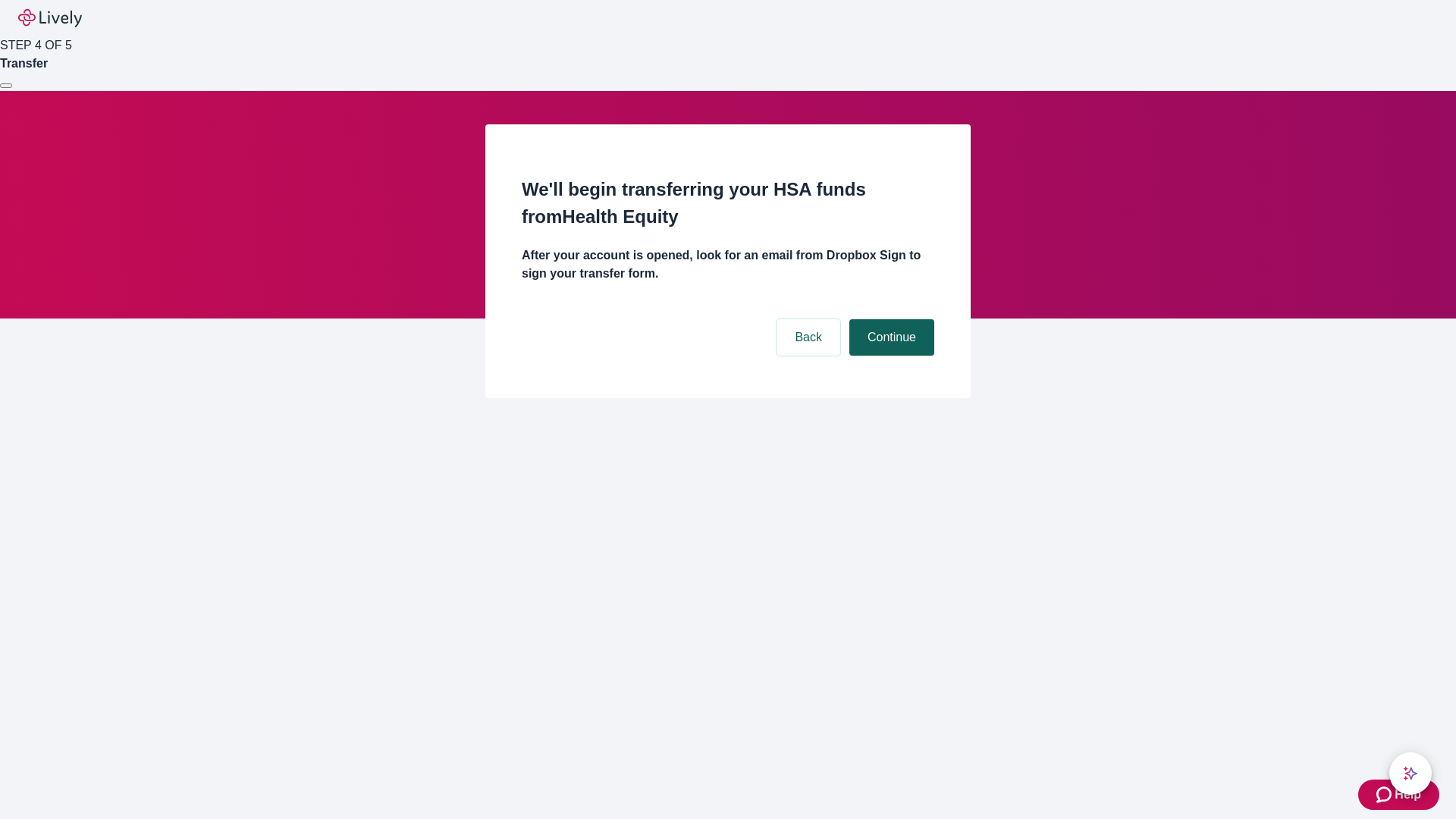
click at [890, 320] on button "Continue" at bounding box center [892, 338] width 85 height 37
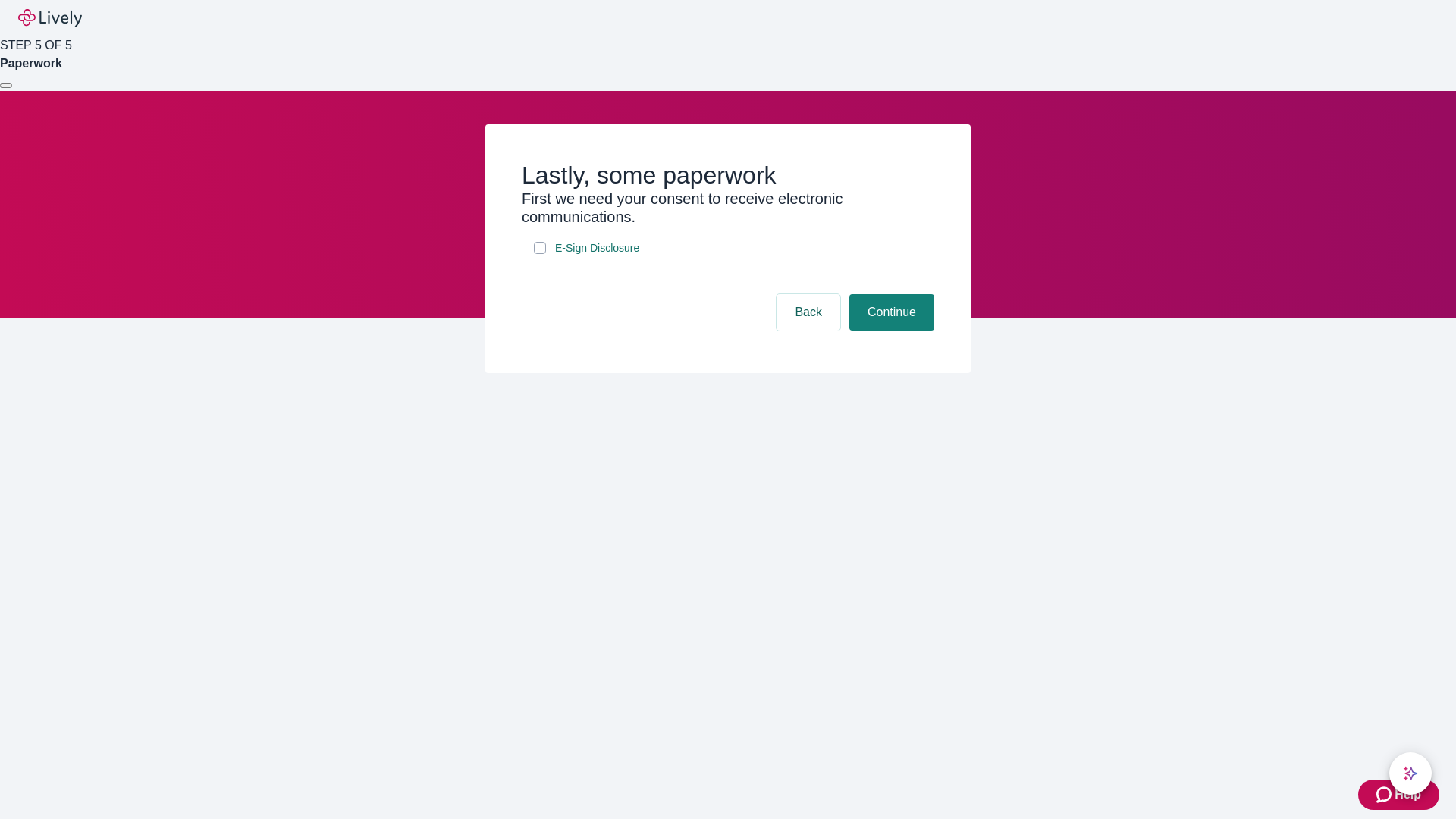
click at [540, 254] on input "E-Sign Disclosure" at bounding box center [540, 247] width 12 height 12
checkbox input "true"
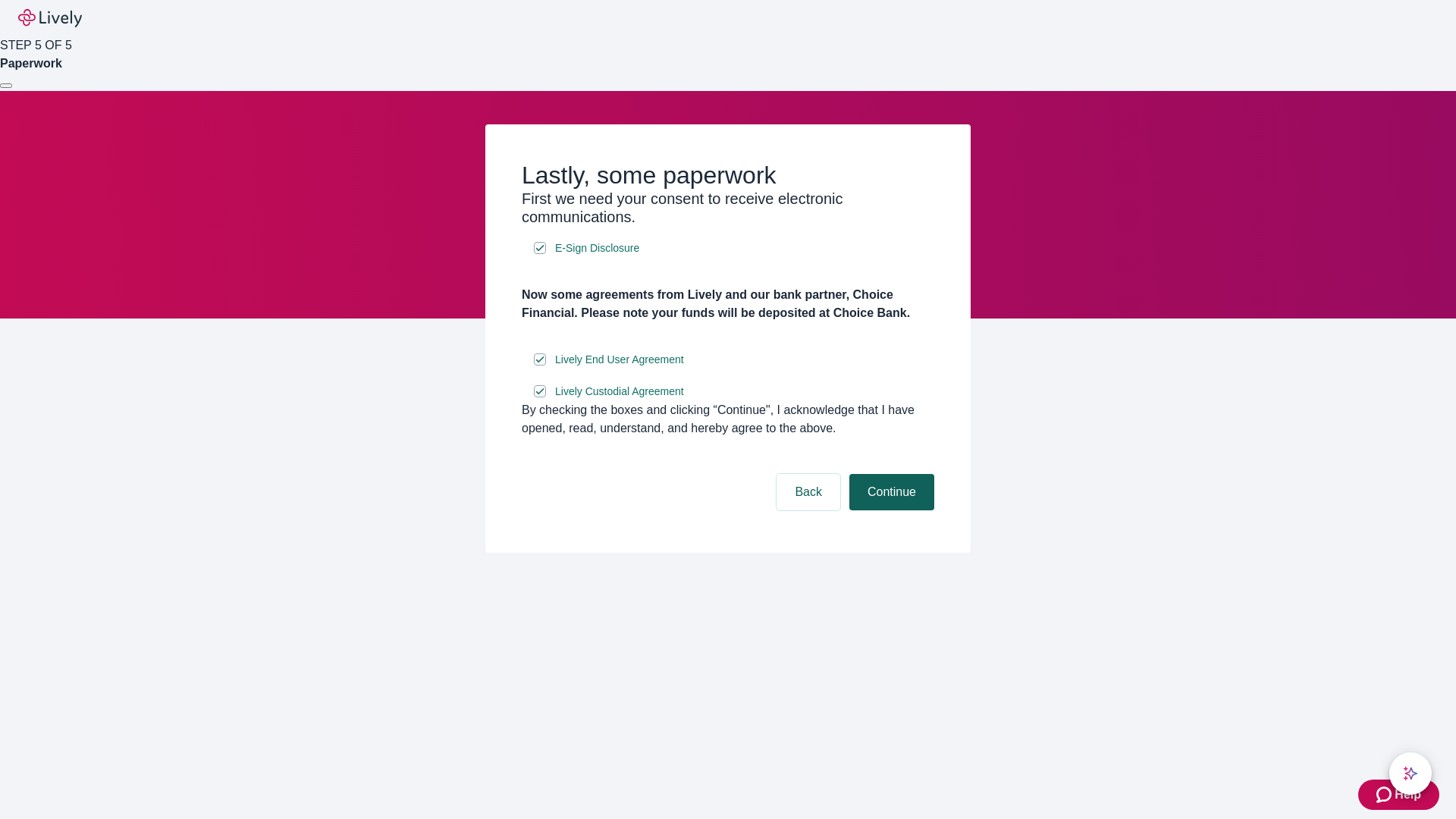
click at [890, 511] on button "Continue" at bounding box center [892, 492] width 85 height 37
